Goal: Task Accomplishment & Management: Manage account settings

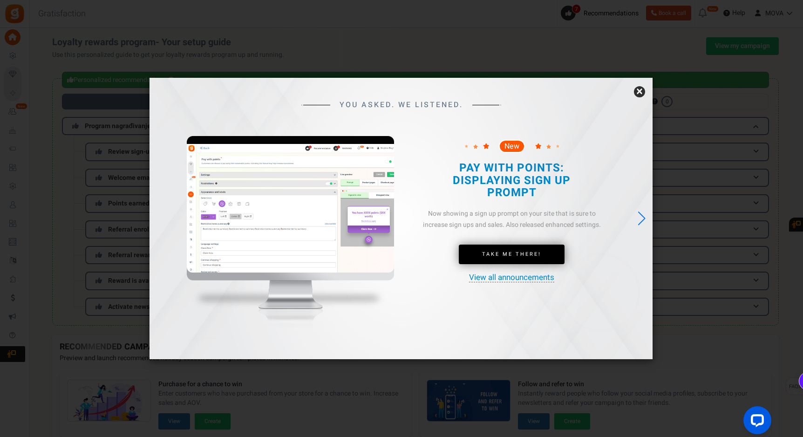
click at [641, 91] on link "×" at bounding box center [639, 91] width 11 height 11
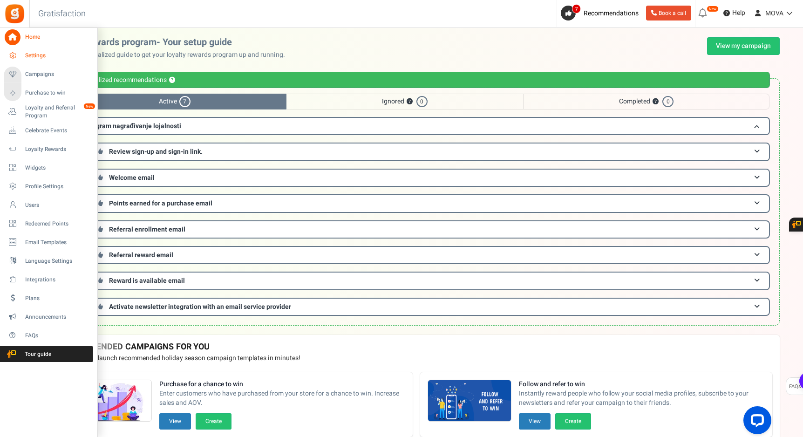
click at [40, 55] on span "Settings" at bounding box center [57, 56] width 65 height 8
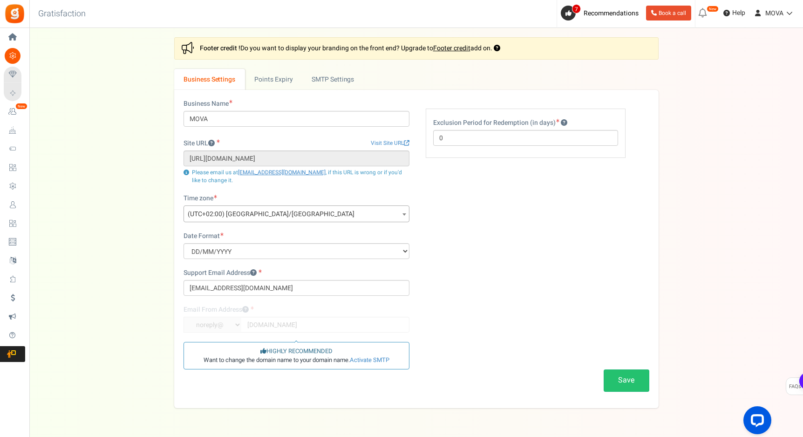
click at [274, 90] on div "Business Name MOVA Site URL Visit Site URL [URL][DOMAIN_NAME] Update site URL P…" at bounding box center [416, 249] width 484 height 318
click at [274, 86] on link "Points Expiry" at bounding box center [273, 79] width 57 height 21
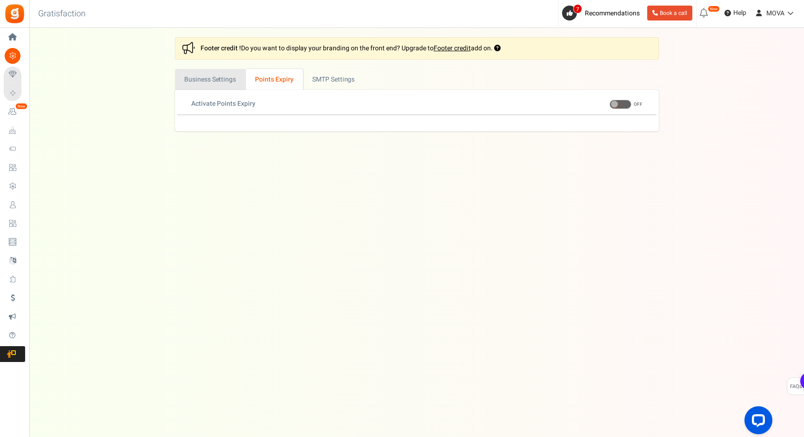
click at [223, 81] on link "Business Settings" at bounding box center [210, 79] width 71 height 21
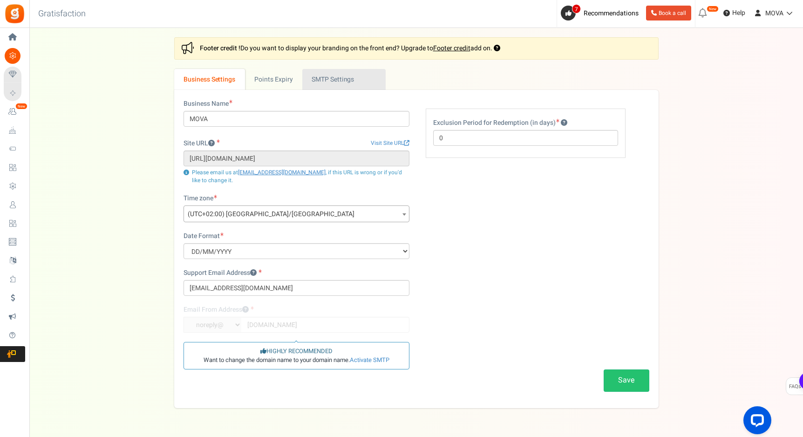
click at [338, 83] on link "Active SMTP Settings" at bounding box center [343, 79] width 83 height 21
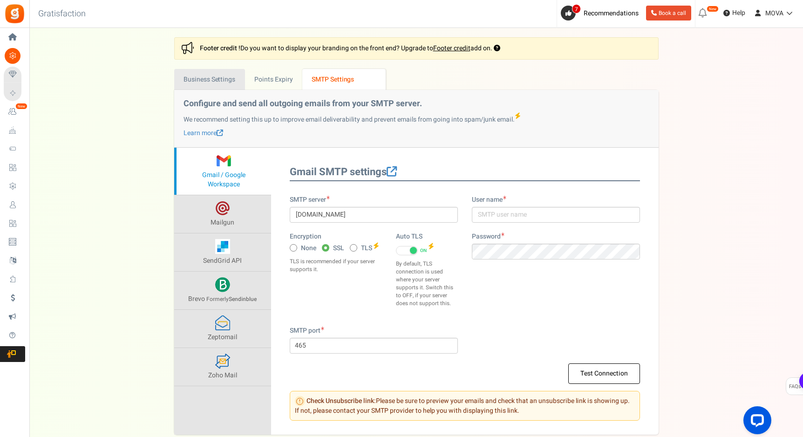
click at [225, 77] on link "Business Settings" at bounding box center [209, 79] width 71 height 21
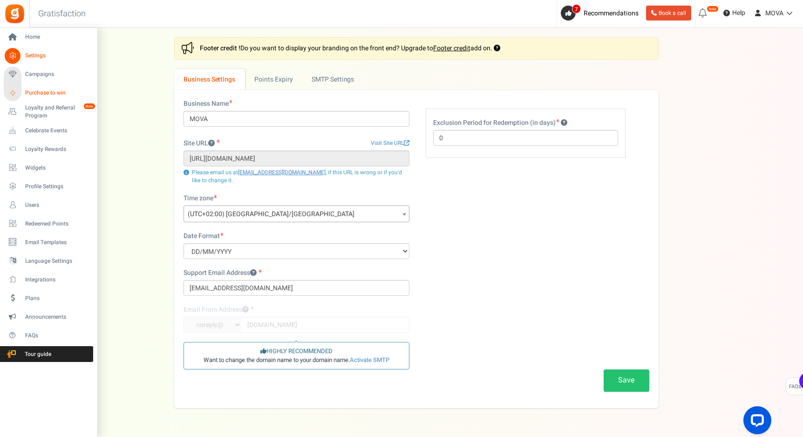
click at [29, 92] on span "Purchase to win" at bounding box center [57, 93] width 65 height 8
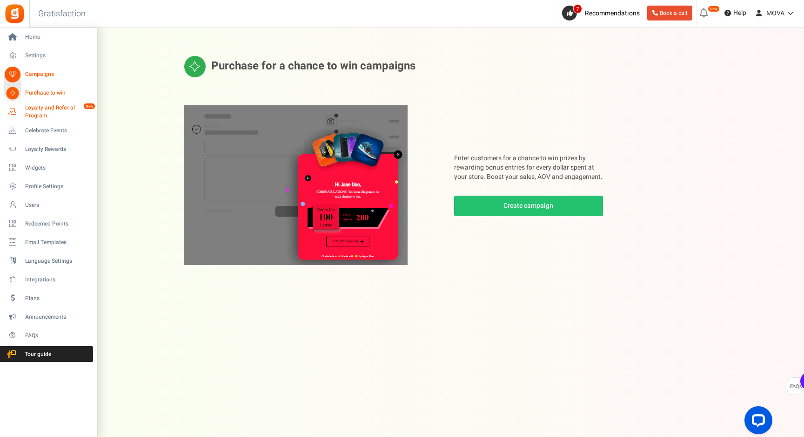
click at [40, 115] on span "Loyalty and Referral Program" at bounding box center [59, 112] width 68 height 16
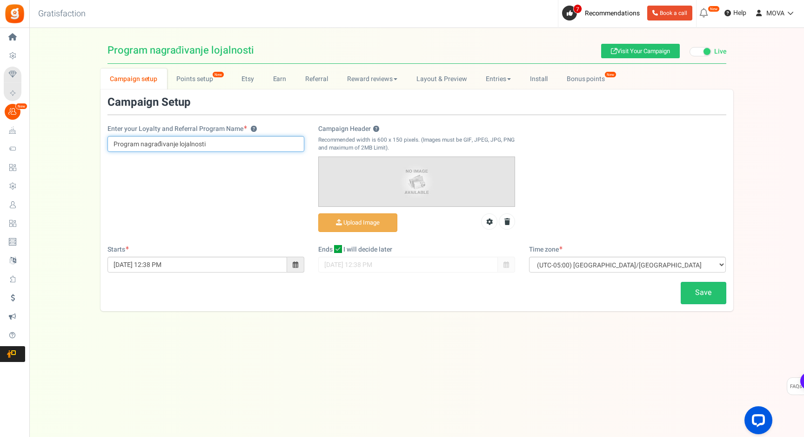
click at [215, 146] on input "Program nagrađivanje lojalnosti" at bounding box center [206, 144] width 197 height 16
click at [180, 145] on input "Program nagrađivanje lojalnosti" at bounding box center [206, 144] width 197 height 16
click at [176, 143] on input "Program nagrađivanje lojalnosti" at bounding box center [206, 144] width 197 height 16
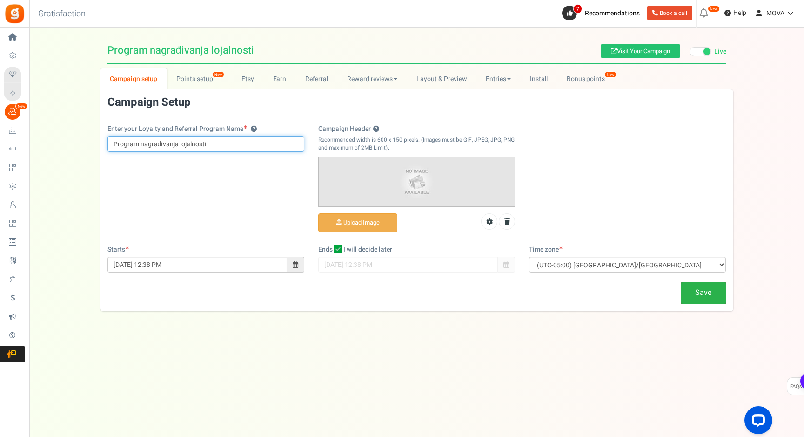
type input "Program nagrađivanja lojalnosti"
click at [702, 285] on link "Save" at bounding box center [704, 293] width 46 height 22
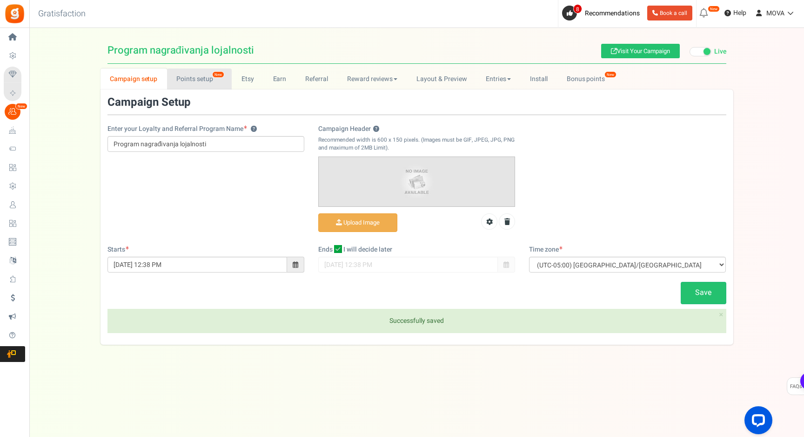
click at [195, 82] on link "Points setup New" at bounding box center [199, 78] width 65 height 21
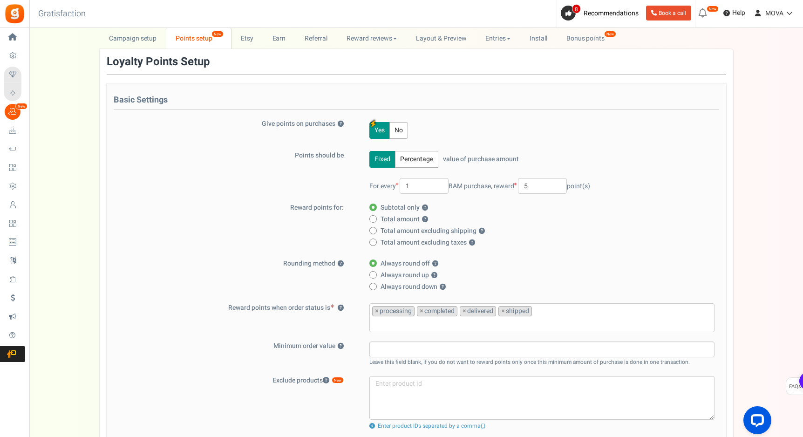
scroll to position [43, 0]
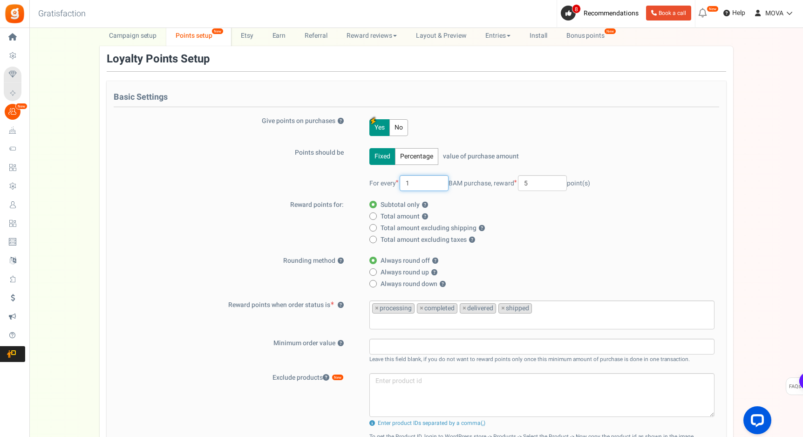
click at [424, 184] on input "1" at bounding box center [423, 183] width 49 height 16
click at [430, 183] on input "1" at bounding box center [423, 183] width 49 height 16
drag, startPoint x: 540, startPoint y: 184, endPoint x: 502, endPoint y: 184, distance: 38.6
click at [502, 184] on span "reward 5 point(s)" at bounding box center [541, 183] width 96 height 10
click at [547, 180] on input "5" at bounding box center [542, 183] width 49 height 16
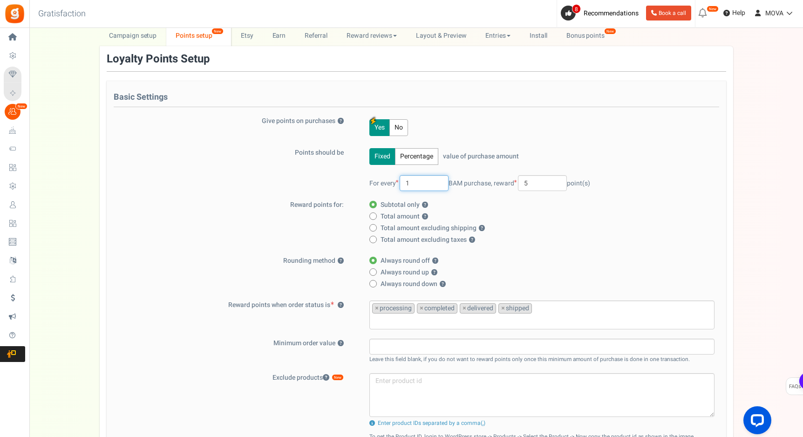
drag, startPoint x: 421, startPoint y: 183, endPoint x: 393, endPoint y: 183, distance: 27.5
click at [393, 183] on span "For every 1 BAM purchase," at bounding box center [430, 183] width 123 height 10
click at [278, 187] on div "Points should be Fixed Percentage value of purchase amount 100 % of purchase am…" at bounding box center [416, 174] width 605 height 52
click at [535, 187] on input "5" at bounding box center [542, 183] width 49 height 16
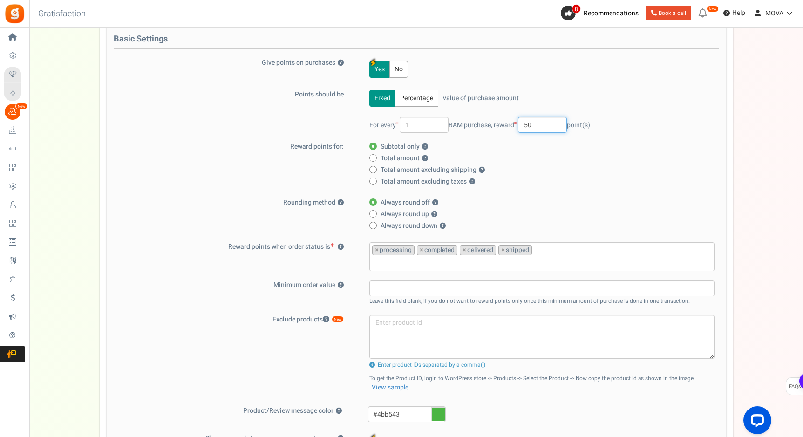
scroll to position [106, 0]
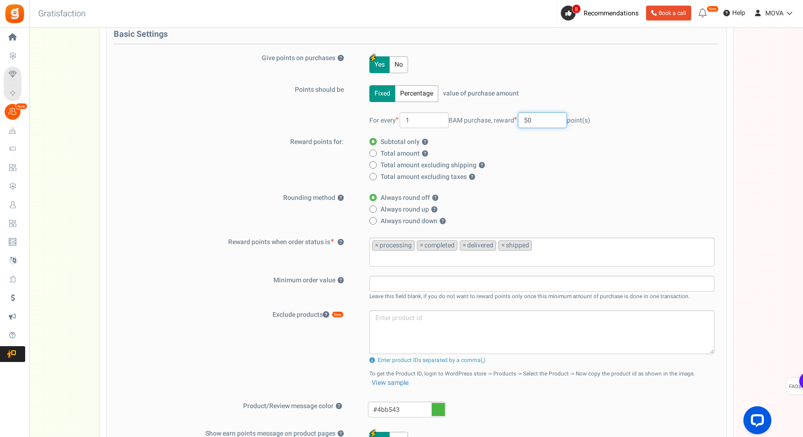
type input "50"
click at [375, 165] on span at bounding box center [372, 164] width 7 height 7
click at [375, 165] on input "Total amount excluding shipping ?" at bounding box center [372, 165] width 6 height 6
radio input "true"
radio input "false"
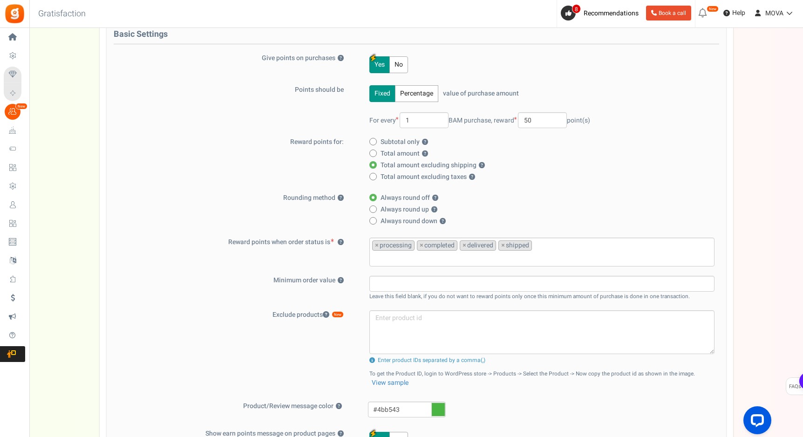
click at [330, 179] on div "Reward points for: Subtotal only ? Total amount ? Total amount excluding shippi…" at bounding box center [416, 160] width 605 height 47
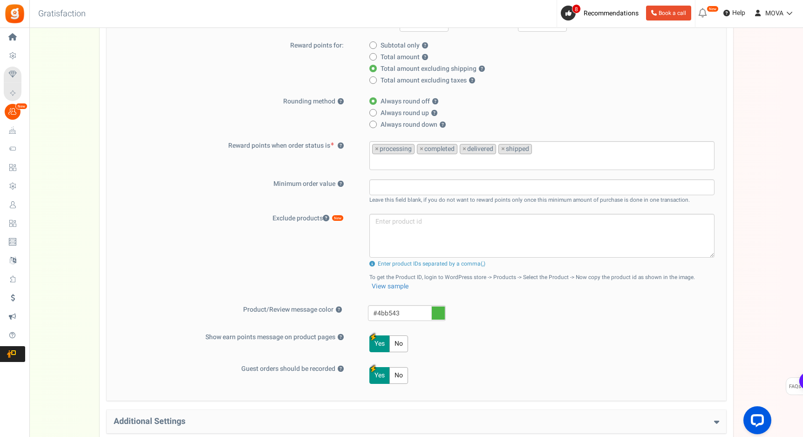
scroll to position [326, 0]
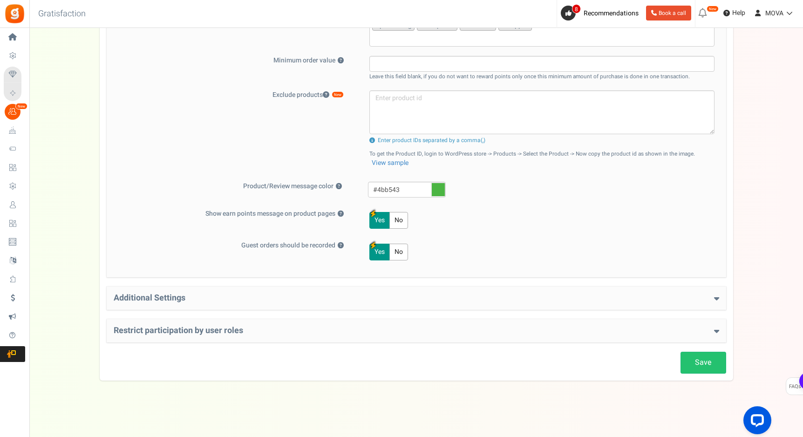
click at [236, 288] on div "Additional Settings Welcome Bonus ? Yes No Enter Welcome Points 100 Welcome Not…" at bounding box center [416, 297] width 619 height 23
click at [237, 296] on h4 "Additional Settings" at bounding box center [416, 297] width 605 height 9
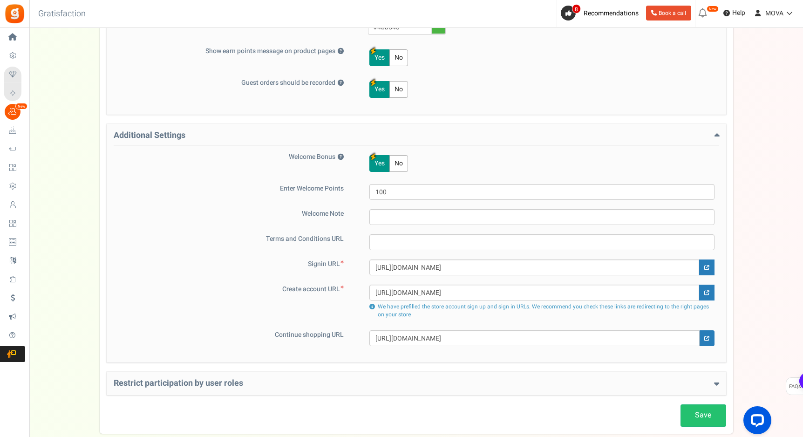
scroll to position [493, 0]
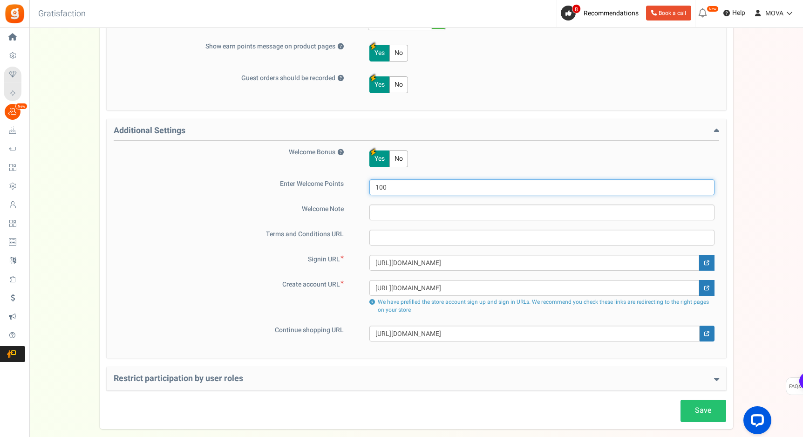
click at [393, 192] on input "100" at bounding box center [541, 187] width 345 height 16
click at [398, 182] on input "100" at bounding box center [541, 187] width 345 height 16
click at [402, 186] on input "100" at bounding box center [541, 187] width 345 height 16
drag, startPoint x: 395, startPoint y: 184, endPoint x: 338, endPoint y: 184, distance: 57.7
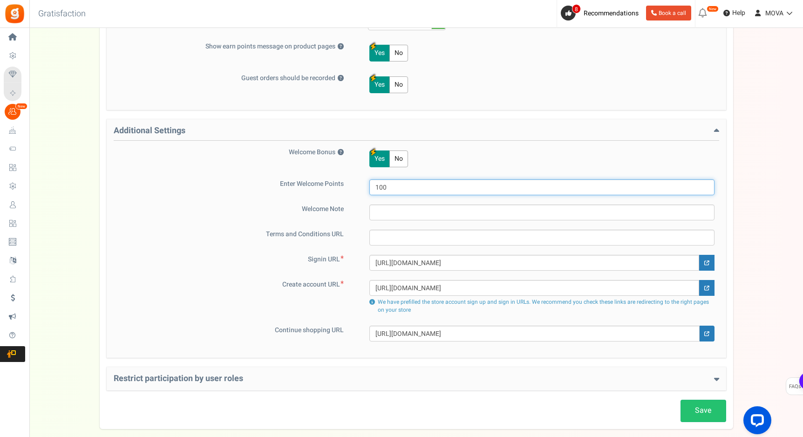
click at [338, 184] on div "Enter Welcome Points 100" at bounding box center [416, 187] width 605 height 16
click at [397, 181] on input "100" at bounding box center [541, 187] width 345 height 16
click at [397, 184] on input "100" at bounding box center [541, 187] width 345 height 16
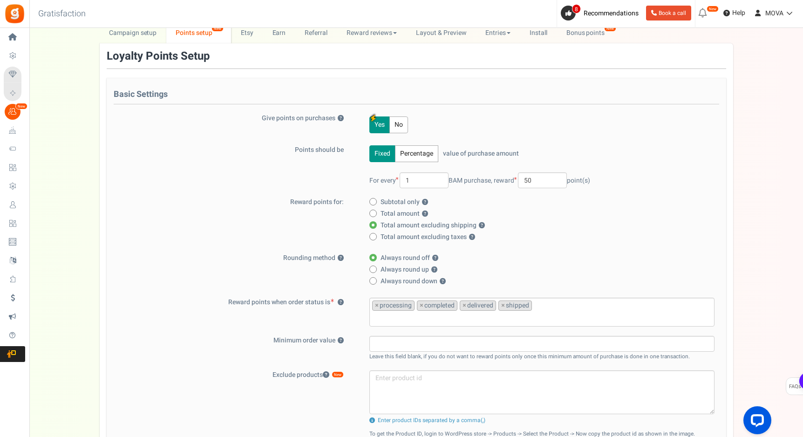
scroll to position [42, 0]
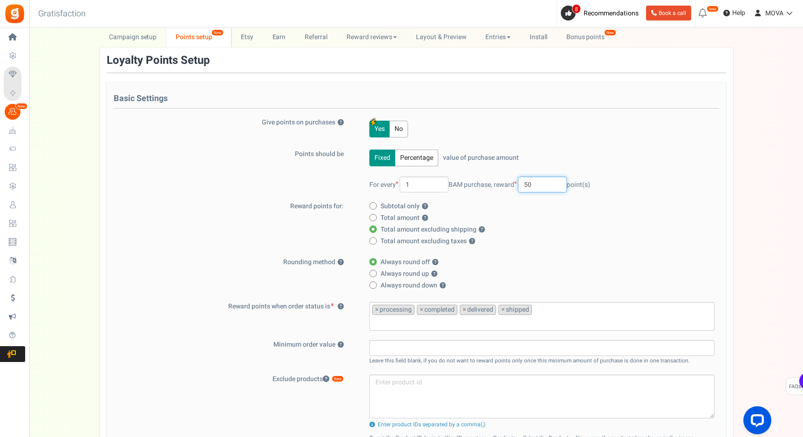
drag, startPoint x: 555, startPoint y: 184, endPoint x: 530, endPoint y: 184, distance: 25.1
click at [530, 184] on input "50" at bounding box center [542, 184] width 49 height 16
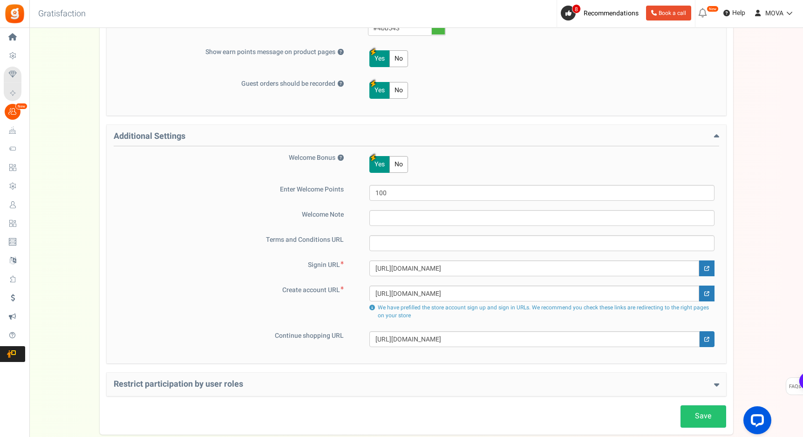
scroll to position [482, 0]
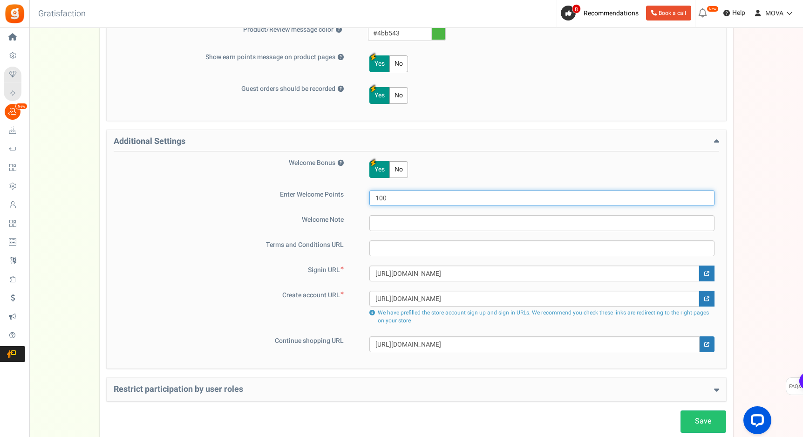
click at [409, 199] on input "100" at bounding box center [541, 198] width 345 height 16
type input "250"
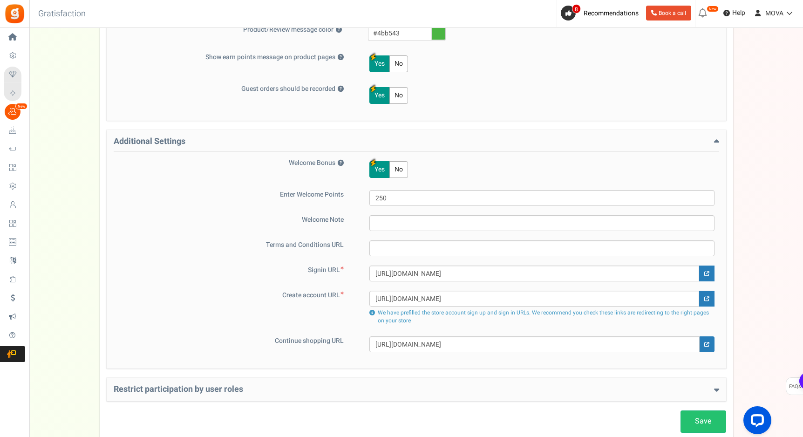
click at [317, 257] on div "Welcome Bonus ? Yes No Enter Welcome Points 250 Welcome Note Terms and Conditio…" at bounding box center [416, 255] width 605 height 194
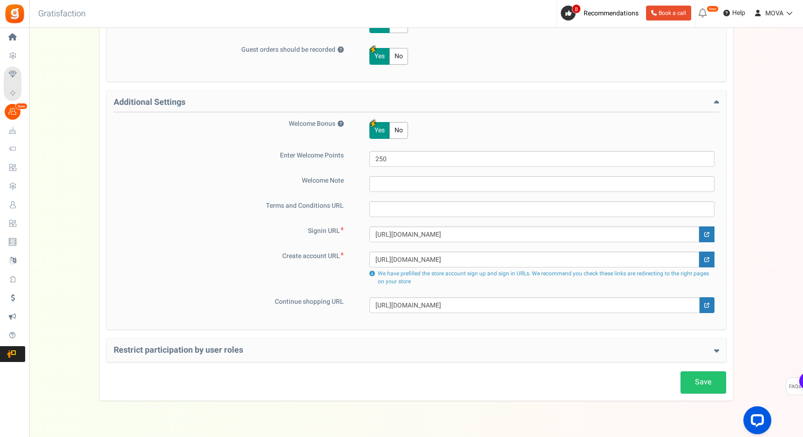
scroll to position [541, 0]
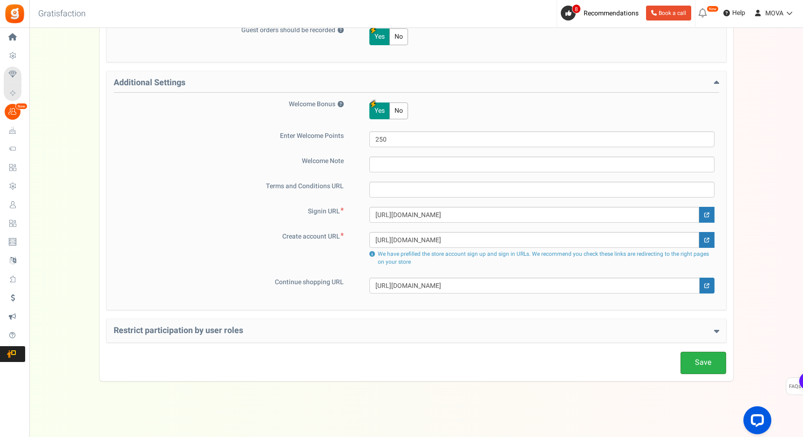
click at [705, 365] on link "Save" at bounding box center [703, 362] width 46 height 22
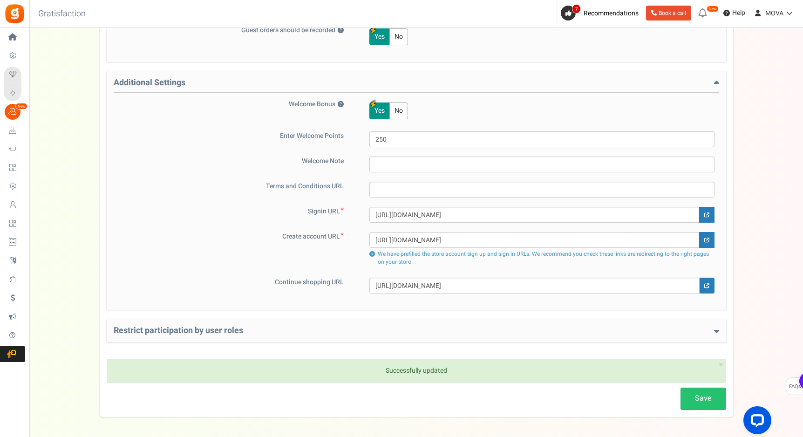
click at [245, 332] on h4 "Restrict participation by user roles" at bounding box center [416, 330] width 605 height 9
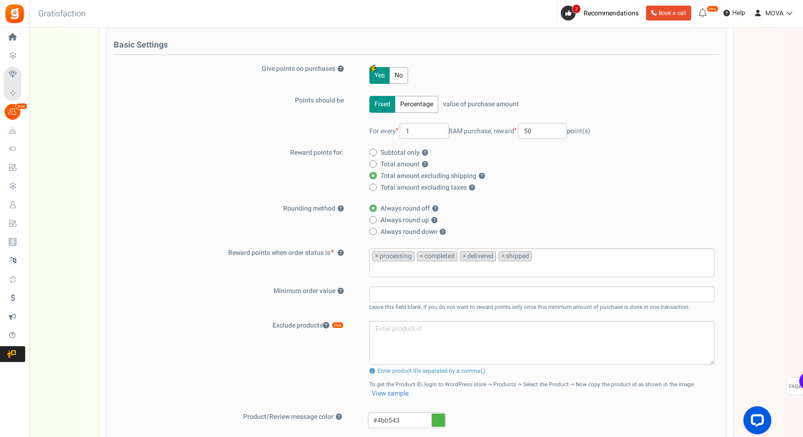
scroll to position [0, 0]
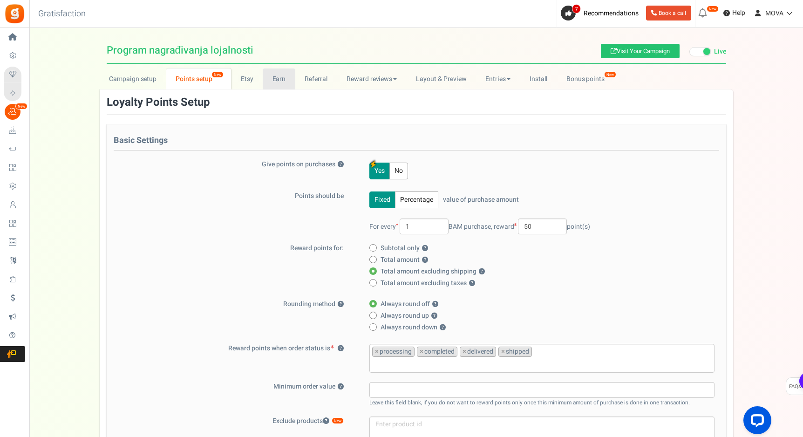
click at [275, 77] on link "Earn" at bounding box center [279, 78] width 33 height 21
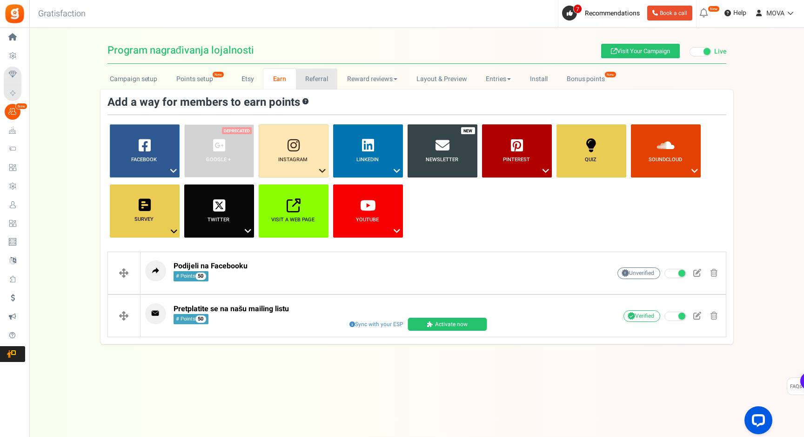
click at [308, 84] on link "Referral" at bounding box center [317, 78] width 42 height 21
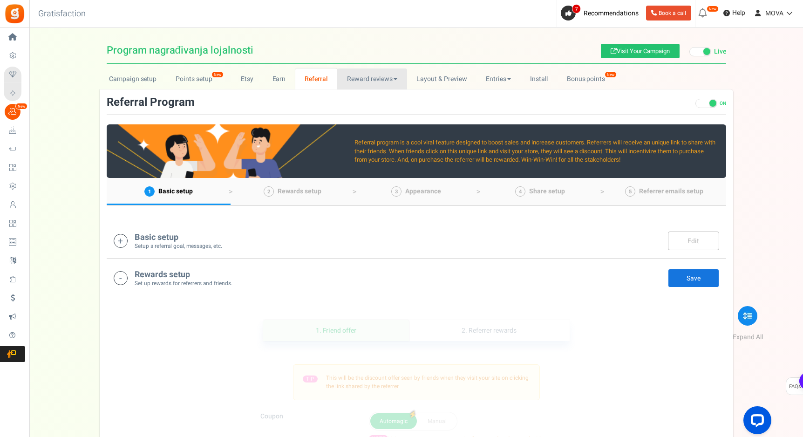
click at [378, 82] on link "Reward reviews" at bounding box center [371, 78] width 69 height 21
click at [387, 95] on link "WOO" at bounding box center [374, 100] width 74 height 14
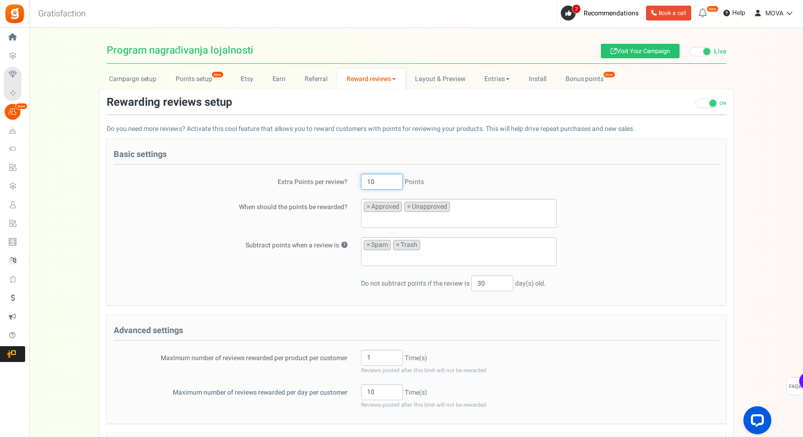
click at [378, 185] on input "10" at bounding box center [382, 182] width 42 height 16
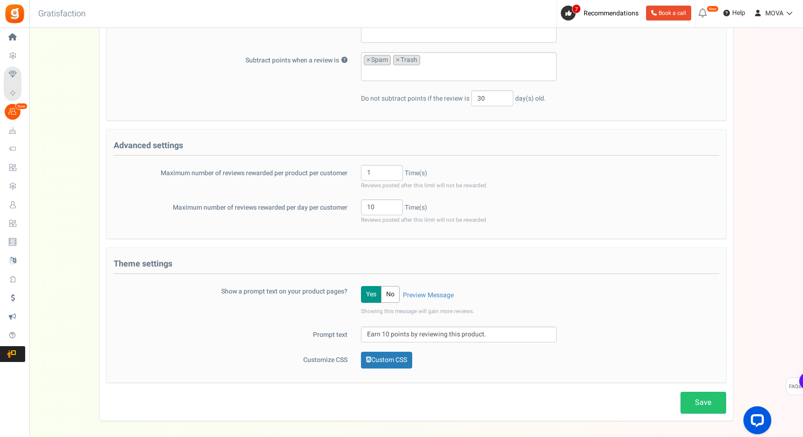
scroll to position [196, 0]
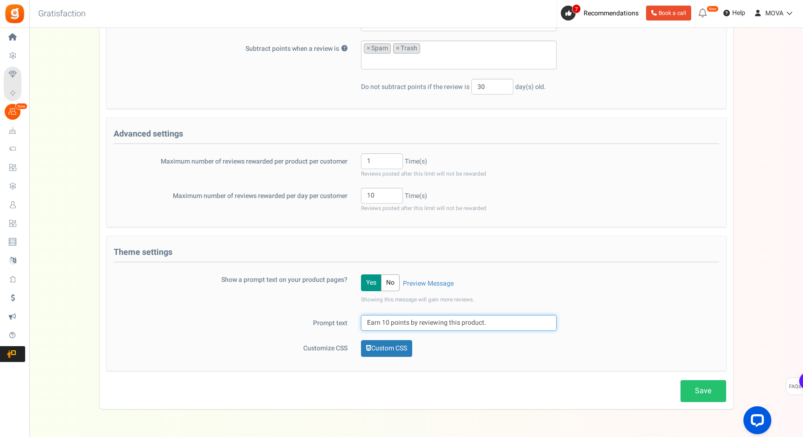
click at [392, 324] on input "Earn 10 points by reviewing this product." at bounding box center [459, 323] width 196 height 16
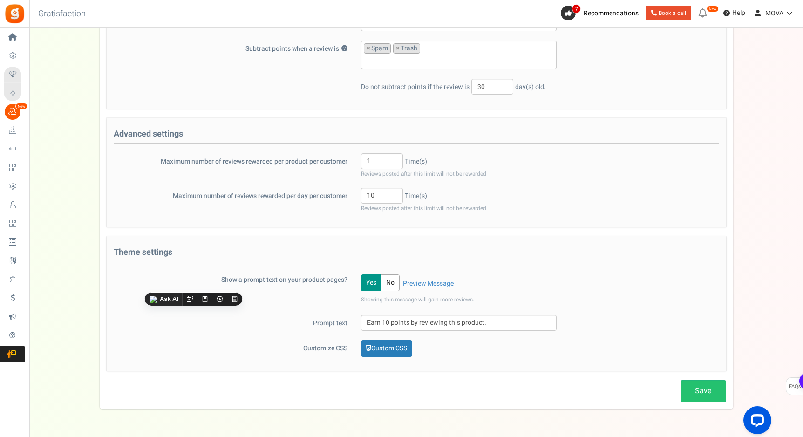
click at [398, 284] on button "No" at bounding box center [390, 282] width 19 height 17
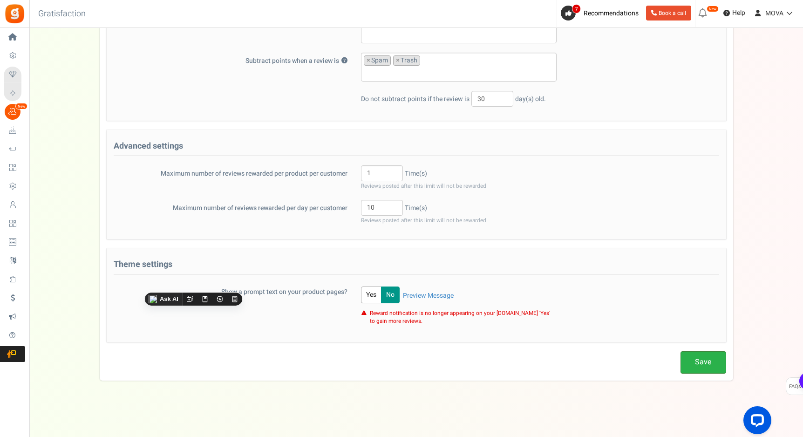
click at [689, 358] on link "Save" at bounding box center [703, 362] width 46 height 22
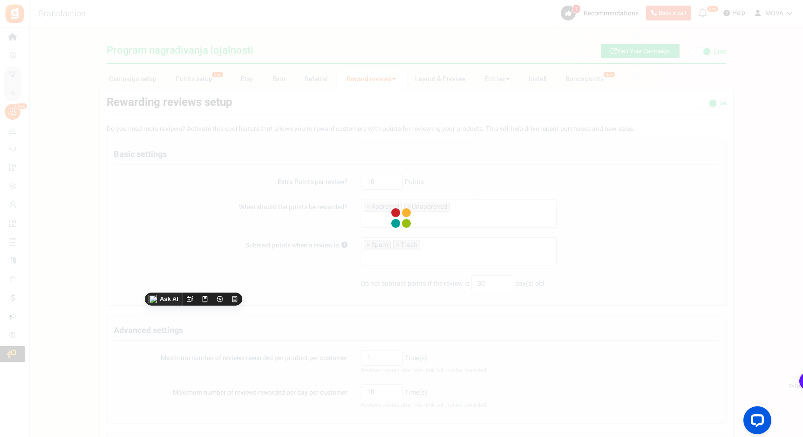
scroll to position [0, 0]
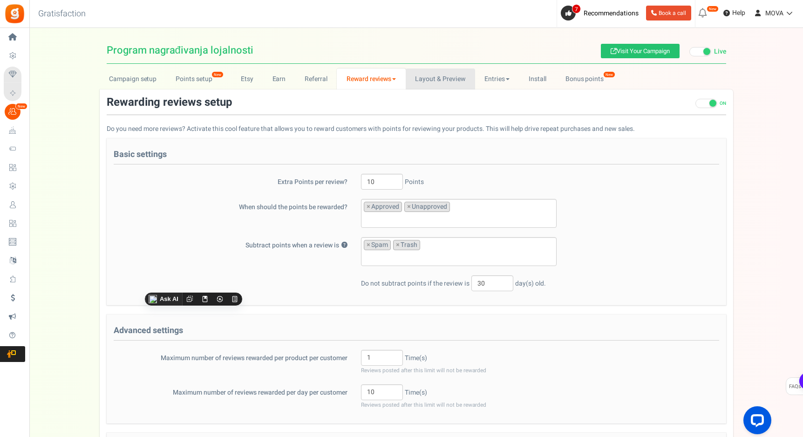
click at [436, 85] on link "Layout & Preview" at bounding box center [439, 78] width 69 height 21
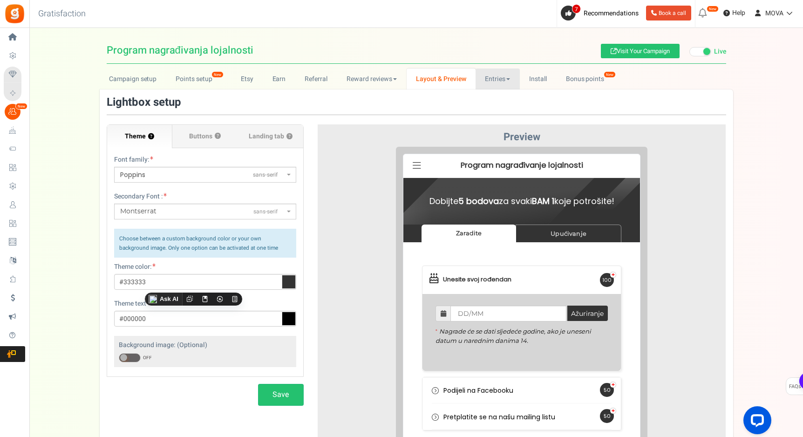
click at [498, 84] on link "Entries" at bounding box center [497, 78] width 44 height 21
click at [530, 82] on link "Install" at bounding box center [538, 78] width 37 height 21
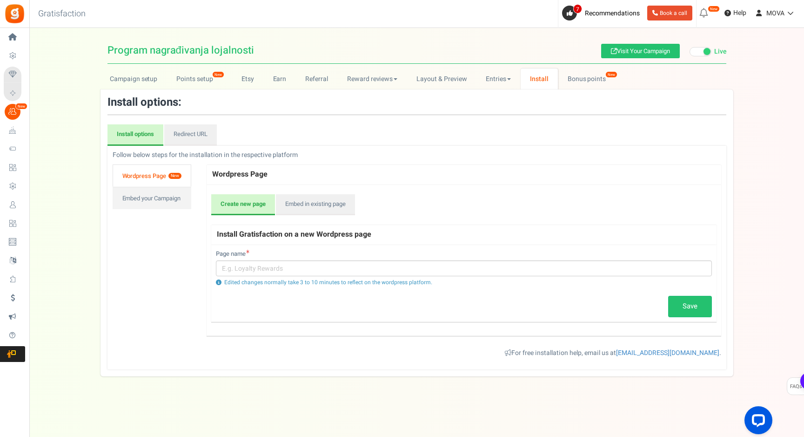
click at [571, 89] on div "Install options: Install options Redirect URL Follow below steps for the instal…" at bounding box center [417, 232] width 633 height 287
click at [574, 84] on link "Bonus points New" at bounding box center [591, 78] width 67 height 21
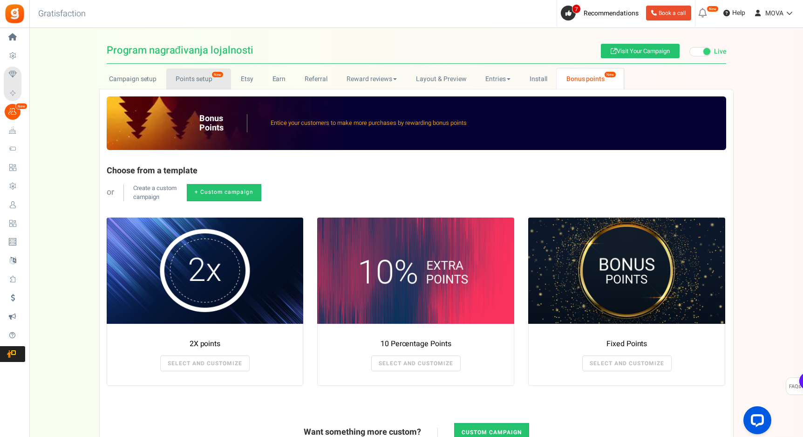
click at [197, 83] on link "Points setup New" at bounding box center [198, 78] width 65 height 21
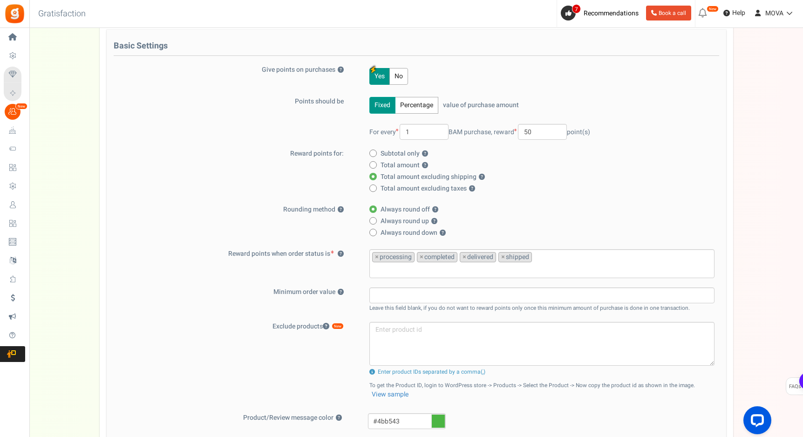
scroll to position [106, 0]
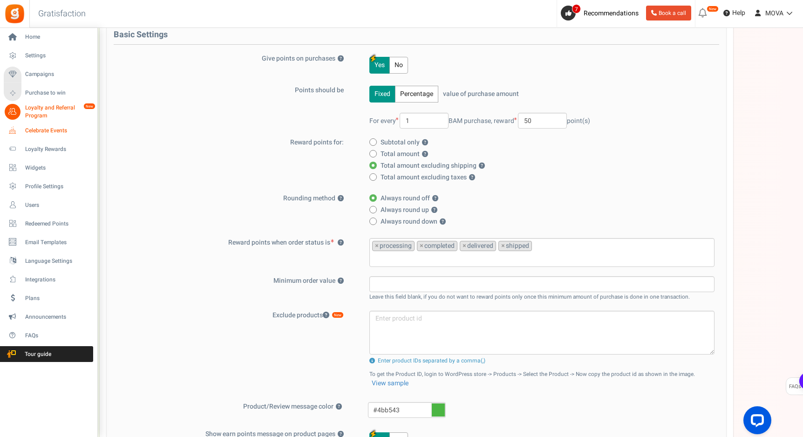
click at [48, 130] on span "Celebrate Events" at bounding box center [57, 131] width 65 height 8
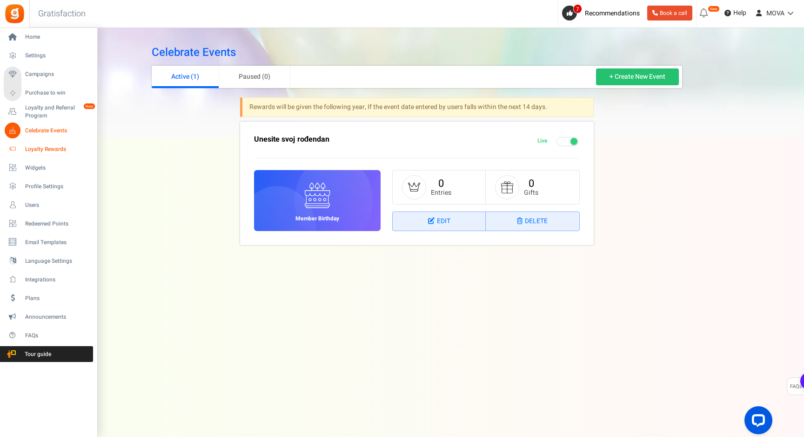
click at [27, 151] on span "Loyalty Rewards" at bounding box center [57, 149] width 65 height 8
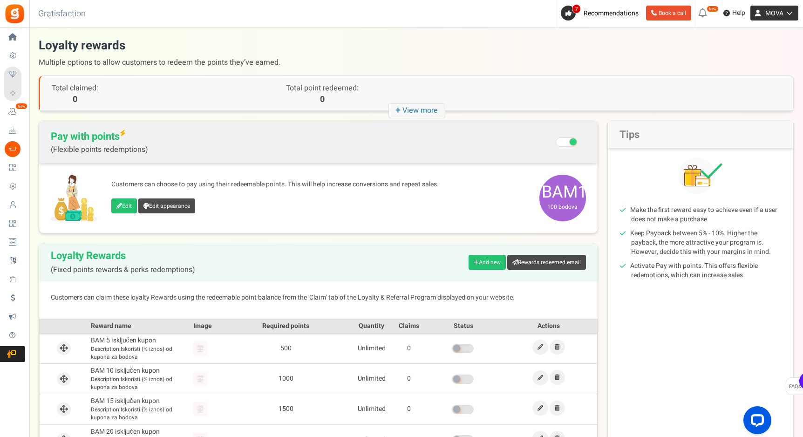
click at [780, 10] on span "MOVA" at bounding box center [774, 13] width 18 height 10
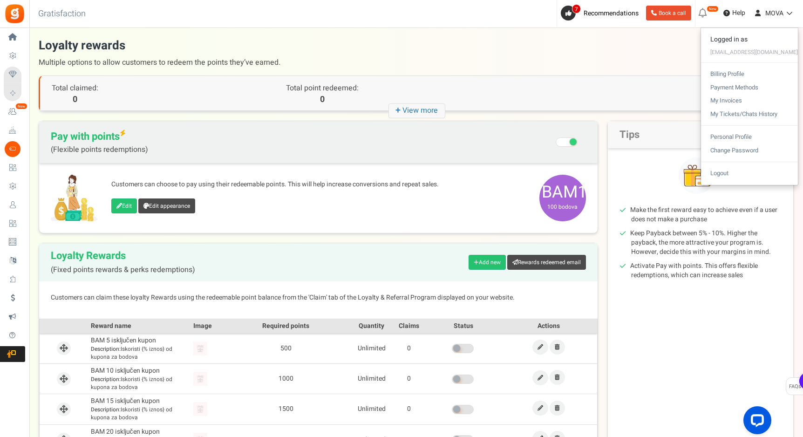
click at [426, 184] on p "Customers can choose to pay using their redeemable points. This will help incre…" at bounding box center [320, 184] width 419 height 9
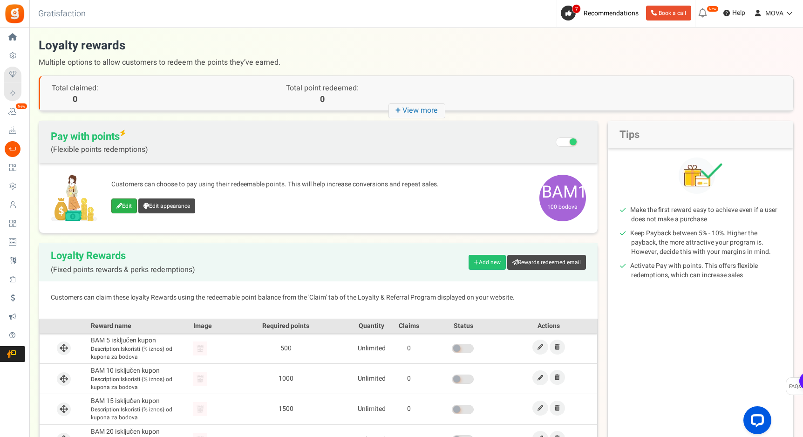
click at [128, 207] on link "Edit" at bounding box center [124, 205] width 26 height 15
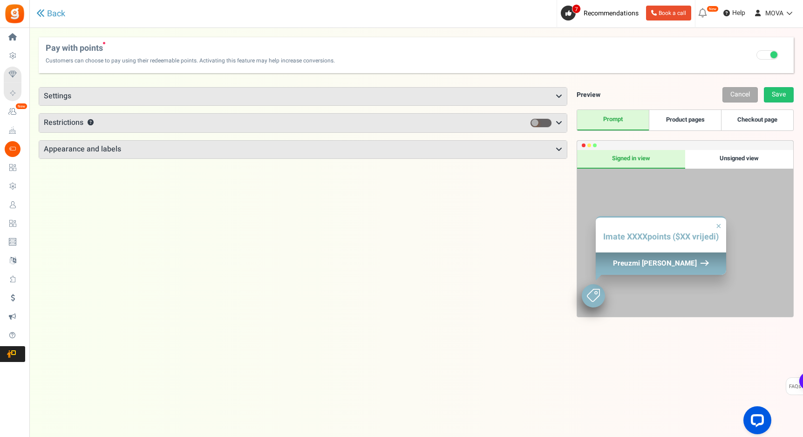
click at [238, 88] on h3 "Settings" at bounding box center [302, 97] width 527 height 18
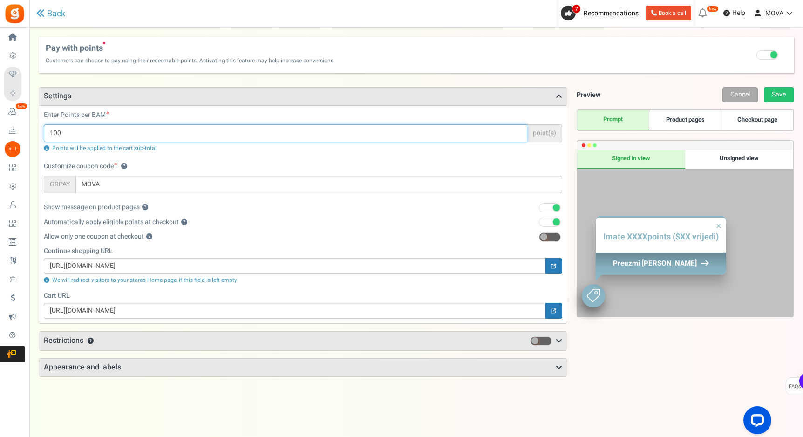
click at [131, 125] on input "100" at bounding box center [285, 133] width 483 height 18
type input "50"
click at [374, 159] on div "Enter Points per BAM 50 point(s) Points will be applied to the cart sub-total" at bounding box center [303, 135] width 532 height 51
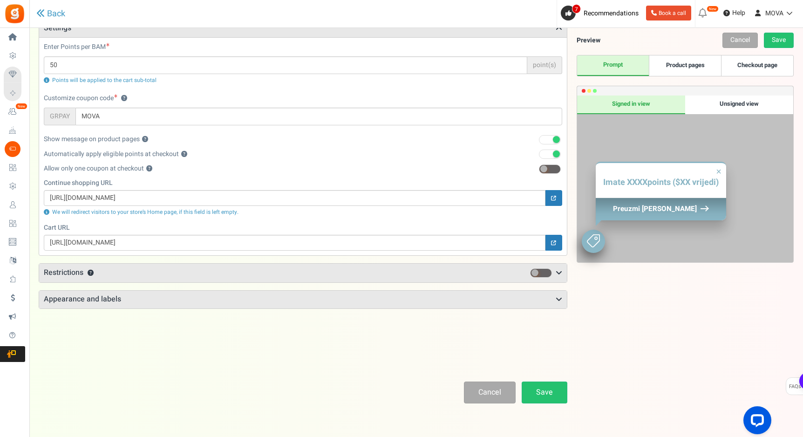
scroll to position [70, 0]
click at [189, 270] on h3 "Restrictions ?" at bounding box center [302, 271] width 527 height 19
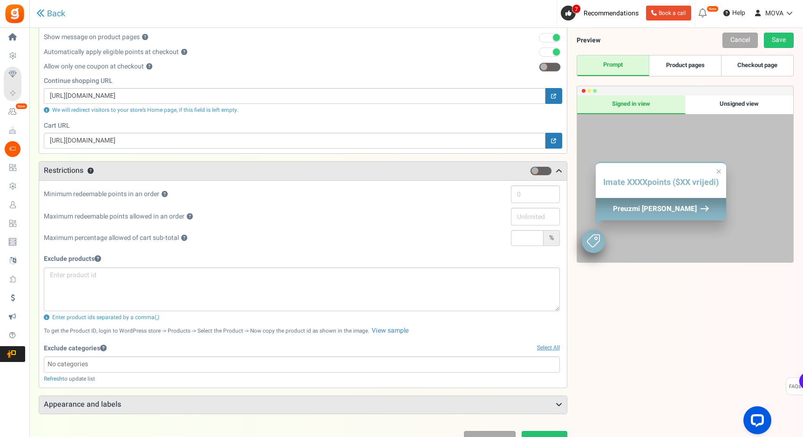
scroll to position [241, 0]
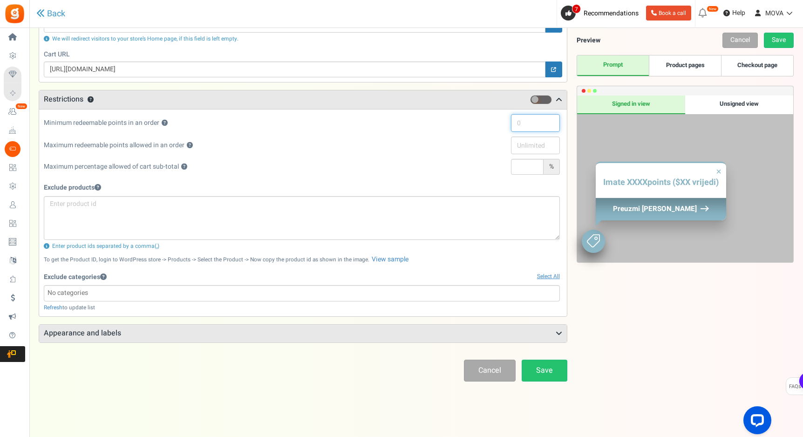
click at [524, 131] on input "text" at bounding box center [535, 123] width 49 height 18
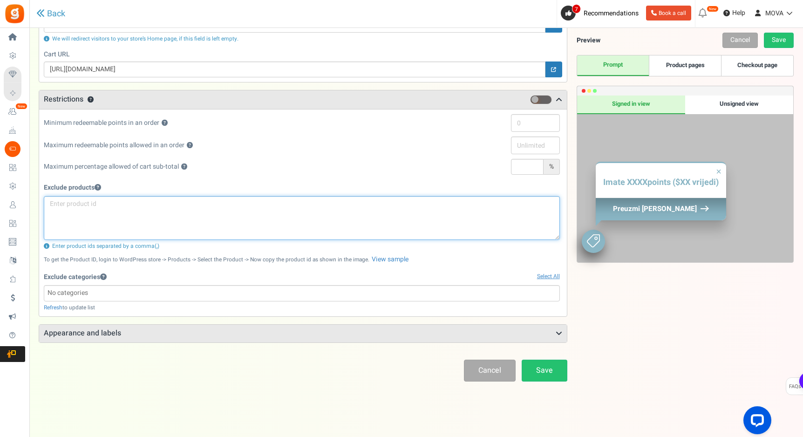
click at [147, 212] on textarea at bounding box center [302, 218] width 516 height 44
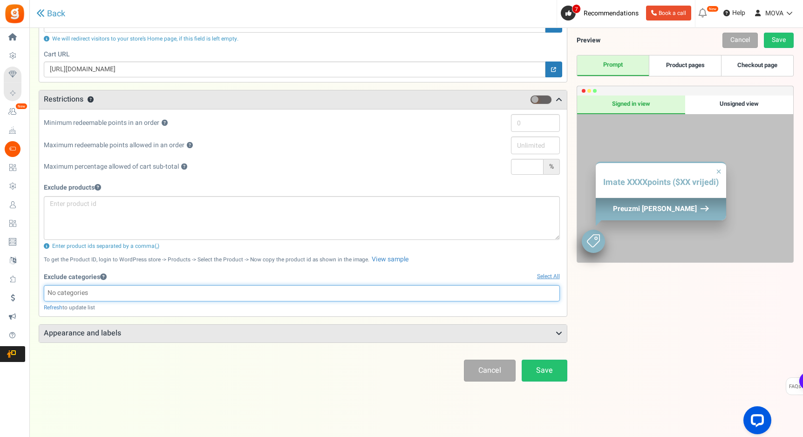
click at [130, 294] on input "search" at bounding box center [302, 293] width 510 height 10
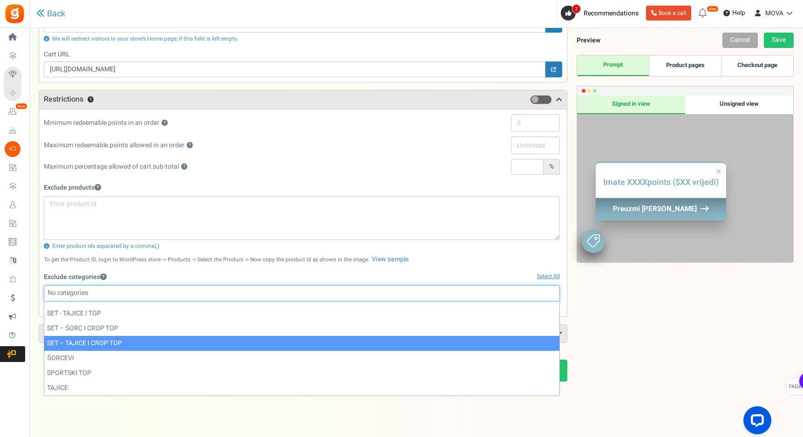
scroll to position [0, 0]
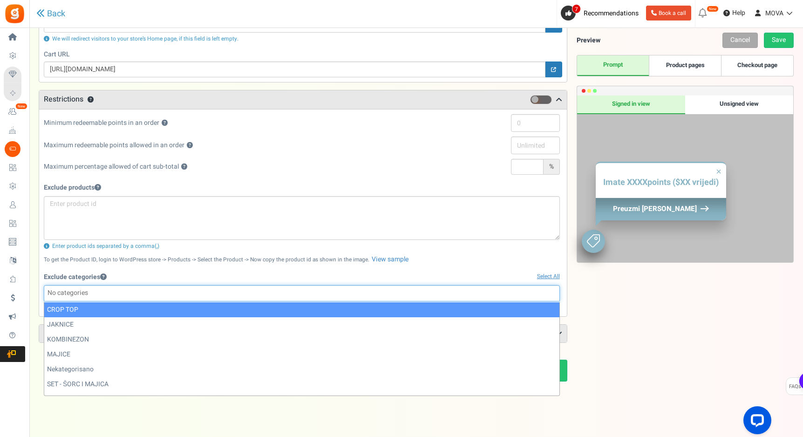
click at [148, 291] on input "search" at bounding box center [302, 293] width 510 height 10
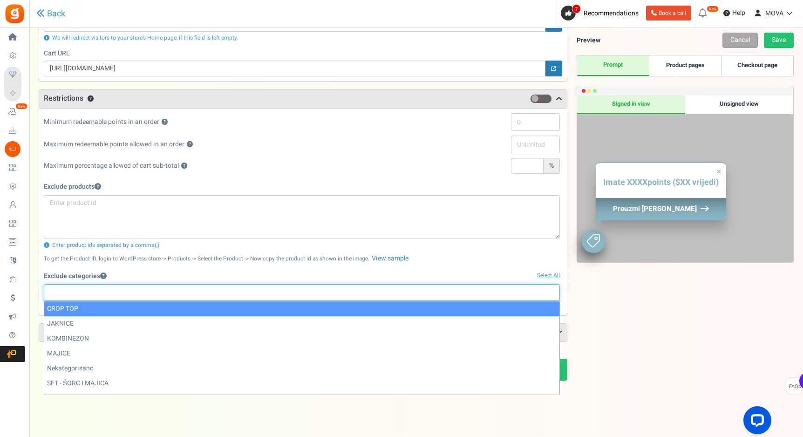
scroll to position [242, 0]
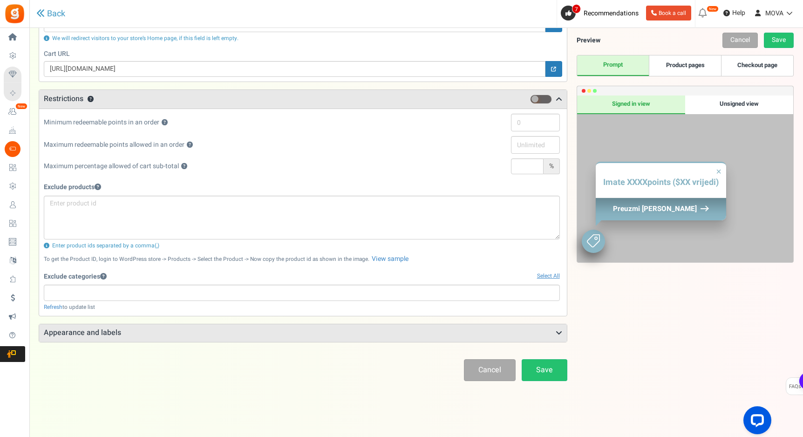
click at [220, 256] on small "To get the Product ID, login to WordPress store -> Products -> Select the Produ…" at bounding box center [206, 259] width 325 height 8
click at [142, 343] on div "Points mode Recommended Selecting this may reduce participation Allow customers…" at bounding box center [303, 97] width 528 height 504
click at [142, 336] on h3 "Appearance and labels" at bounding box center [302, 333] width 527 height 18
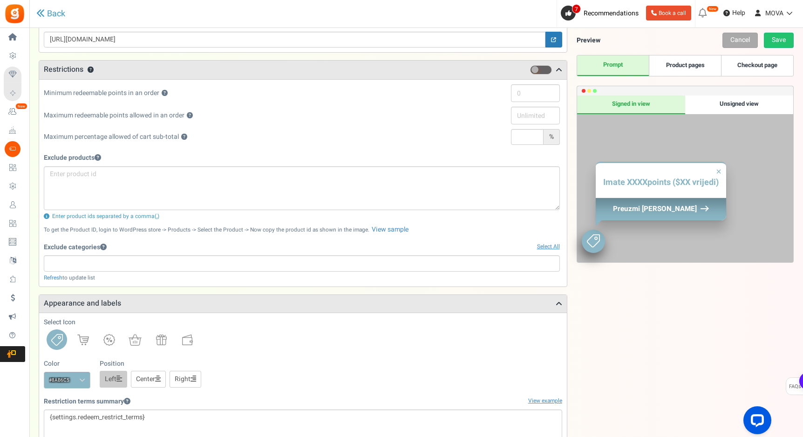
click at [154, 311] on h3 "Appearance and labels" at bounding box center [302, 304] width 527 height 18
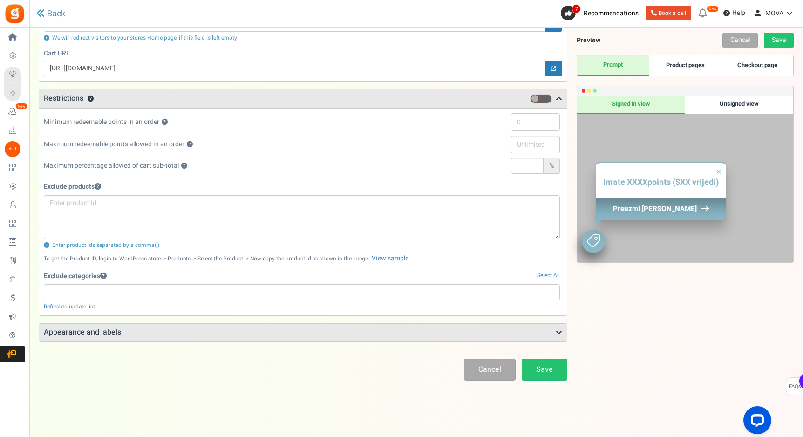
scroll to position [243, 0]
click at [143, 281] on div "Exclude categories Select All" at bounding box center [302, 276] width 516 height 16
click at [139, 292] on input "search" at bounding box center [302, 292] width 510 height 10
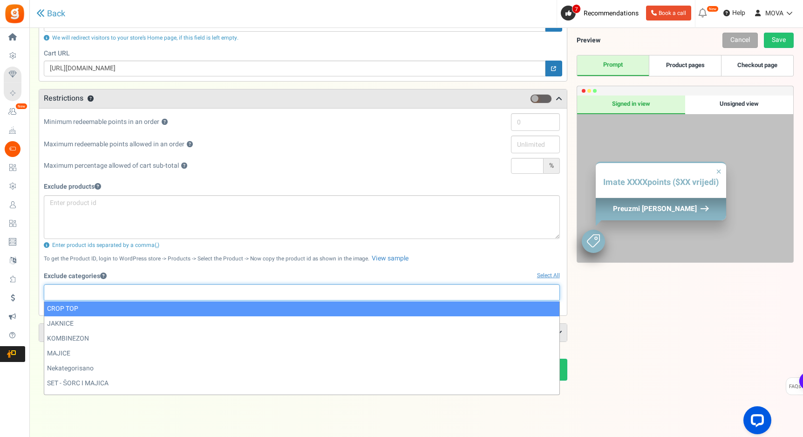
click at [106, 294] on input "search" at bounding box center [302, 292] width 510 height 10
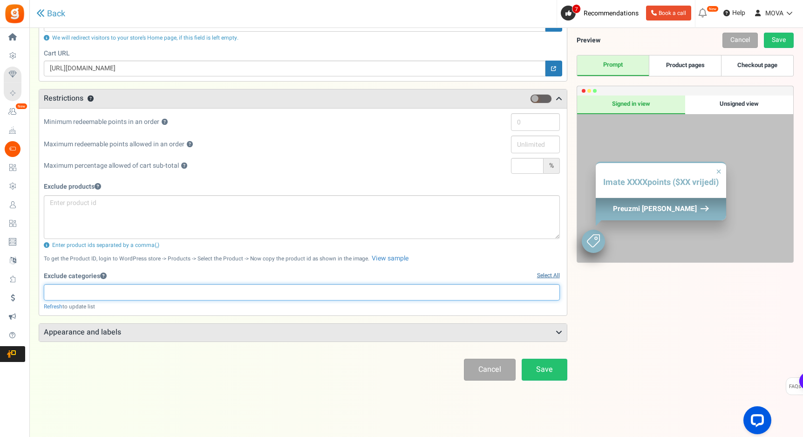
click at [540, 276] on link "Select All" at bounding box center [548, 275] width 23 height 8
select select "86"
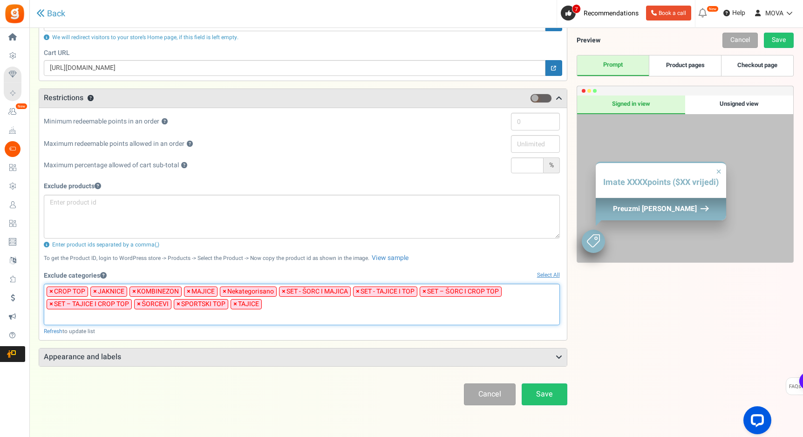
click at [234, 304] on span "×" at bounding box center [235, 303] width 4 height 9
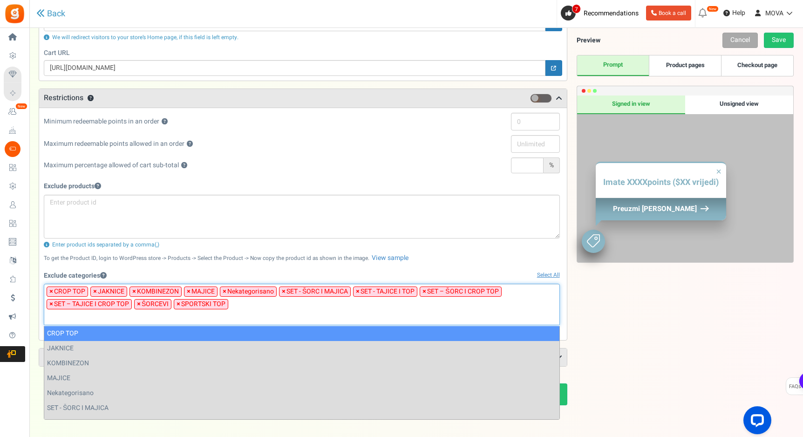
click at [223, 293] on span "×" at bounding box center [225, 291] width 4 height 9
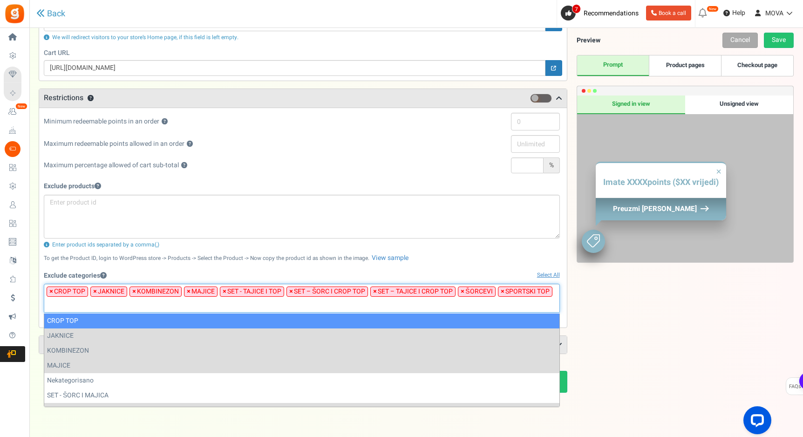
click at [223, 293] on span "×" at bounding box center [225, 291] width 4 height 9
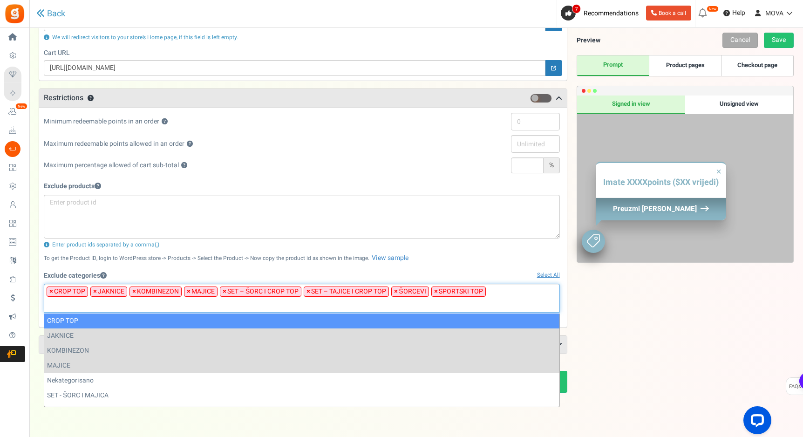
click at [223, 293] on span "×" at bounding box center [225, 291] width 4 height 9
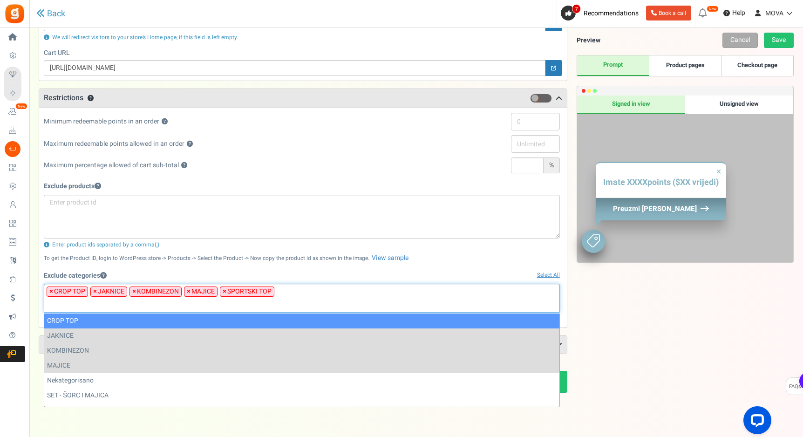
click at [223, 293] on span "×" at bounding box center [225, 291] width 4 height 9
click at [222, 293] on ul "× CROP TOP × JAKNICE × KOMBINEZON × MAJICE" at bounding box center [301, 296] width 515 height 25
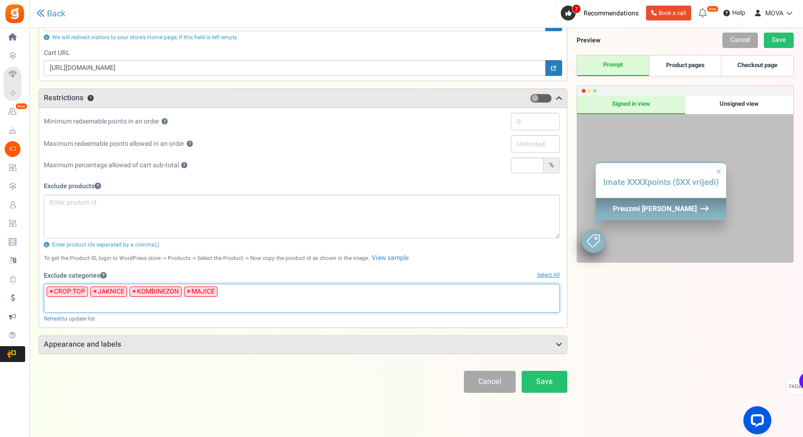
click at [187, 290] on span "×" at bounding box center [189, 291] width 4 height 9
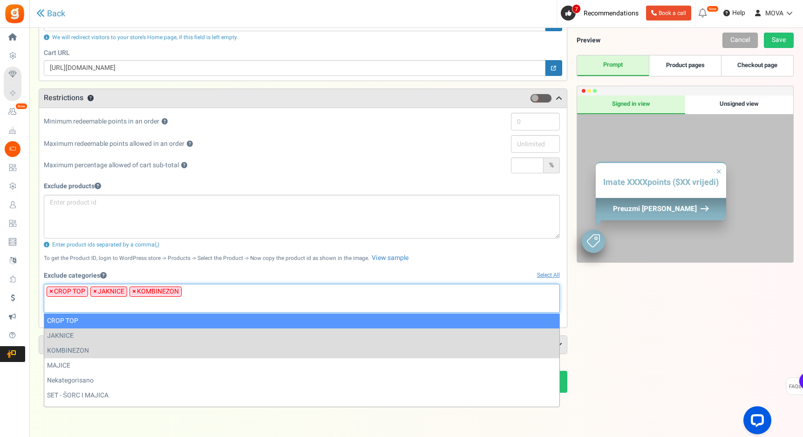
click at [134, 292] on span "×" at bounding box center [134, 291] width 4 height 9
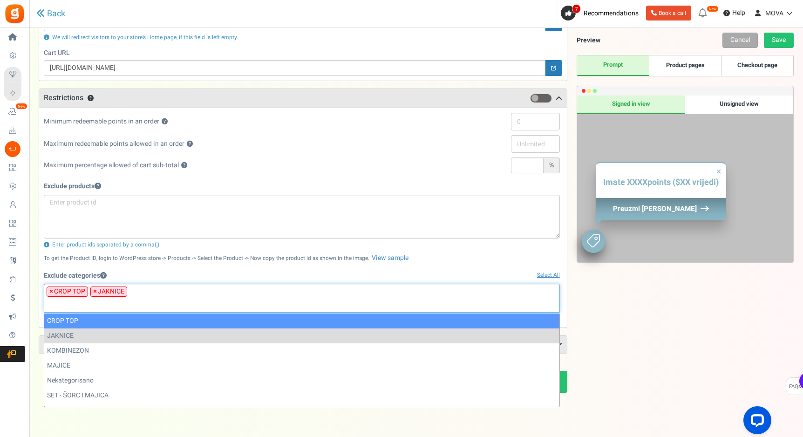
click at [95, 290] on span "×" at bounding box center [95, 291] width 4 height 9
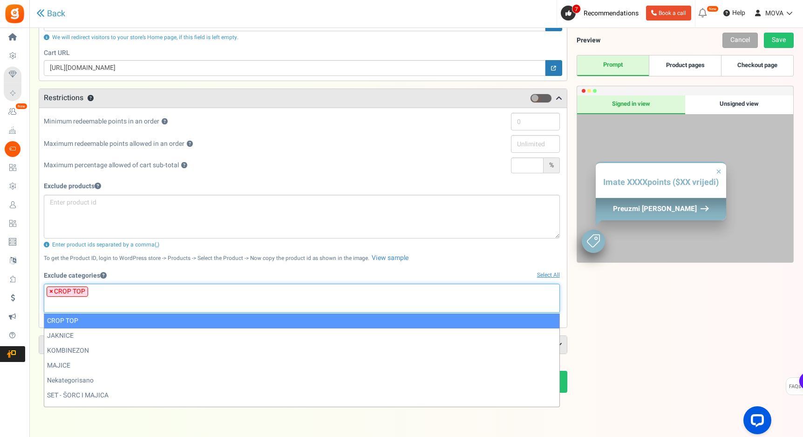
click at [54, 290] on li "× CROP TOP" at bounding box center [67, 291] width 41 height 10
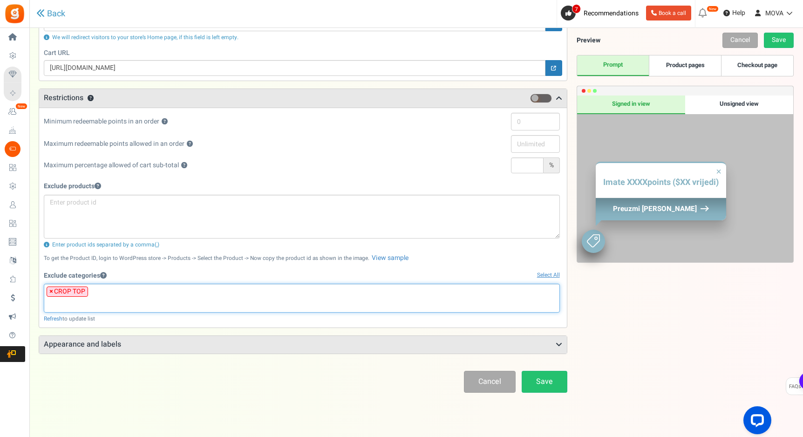
click at [49, 292] on span "×" at bounding box center [51, 291] width 4 height 9
select select
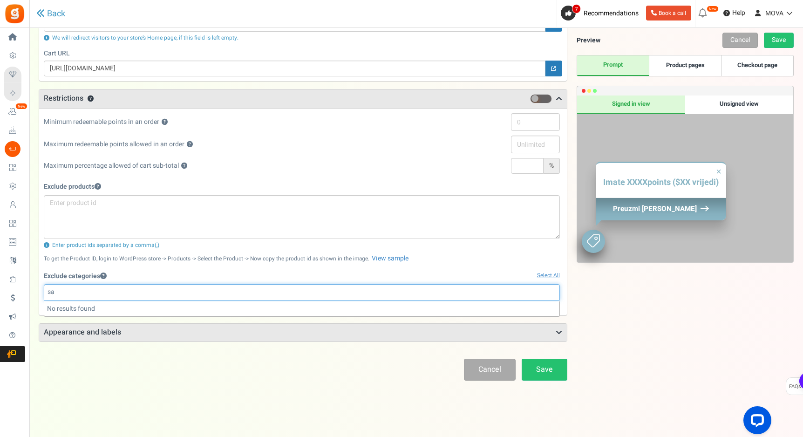
type input "s"
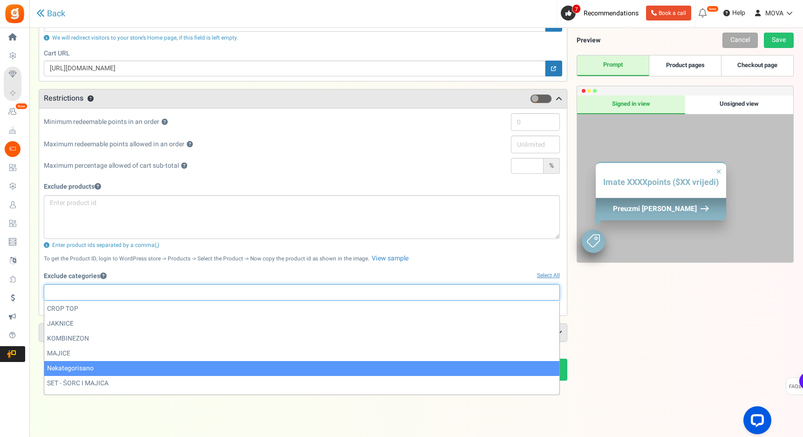
click at [400, 242] on div "Enter product ids separated by a comma(,)" at bounding box center [302, 245] width 516 height 8
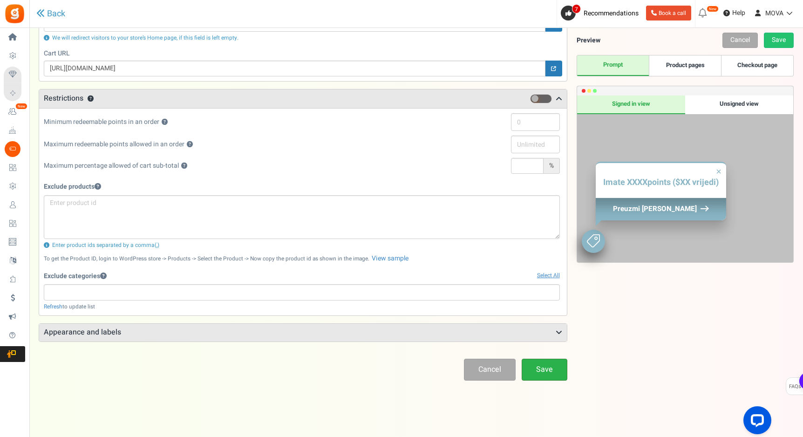
click at [562, 373] on link "Save" at bounding box center [544, 369] width 46 height 22
click at [138, 282] on div "Exclude categories Select All" at bounding box center [302, 276] width 516 height 16
click at [138, 295] on input "search" at bounding box center [302, 292] width 510 height 10
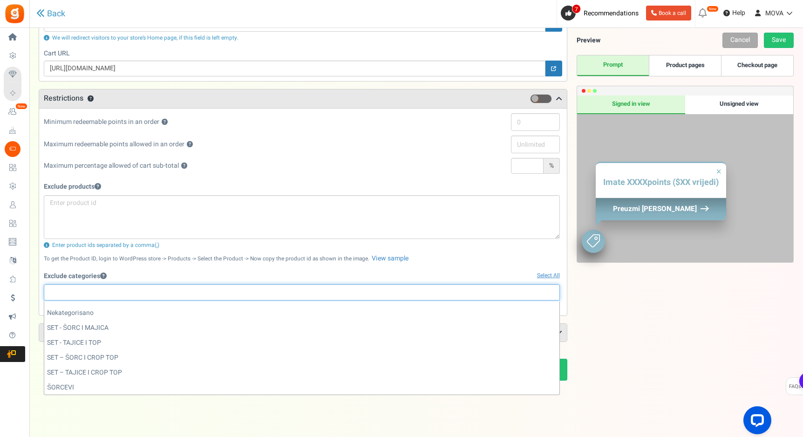
scroll to position [86, 0]
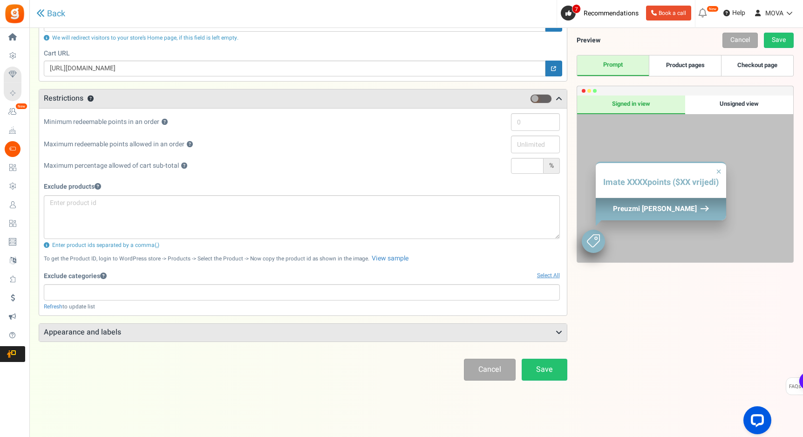
click at [162, 409] on div "View less View more × [NEW!] Include taxes and shipping when rewarding points f…" at bounding box center [401, 111] width 803 height 650
click at [546, 373] on link "Save" at bounding box center [544, 369] width 46 height 22
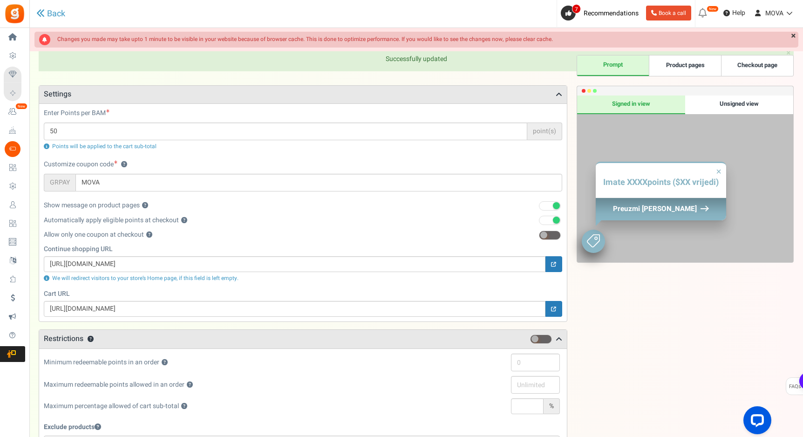
scroll to position [271, 0]
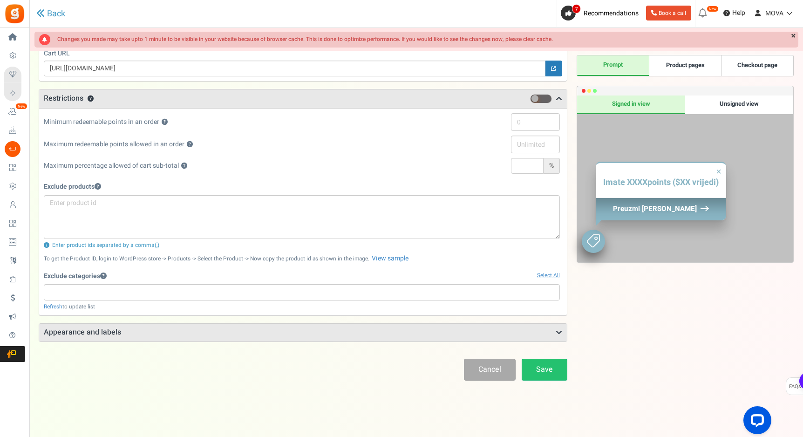
click at [165, 292] on input "search" at bounding box center [302, 292] width 510 height 10
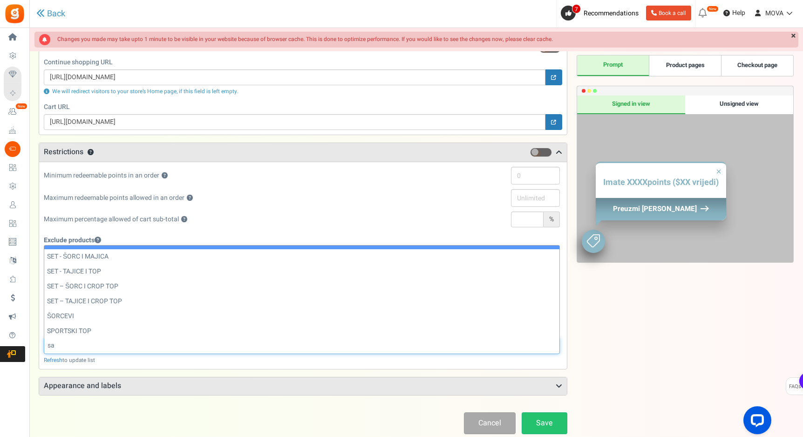
scroll to position [0, 0]
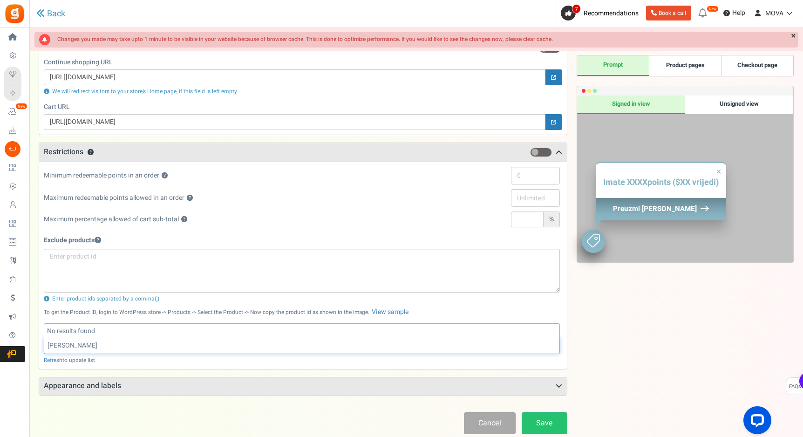
type input "sale"
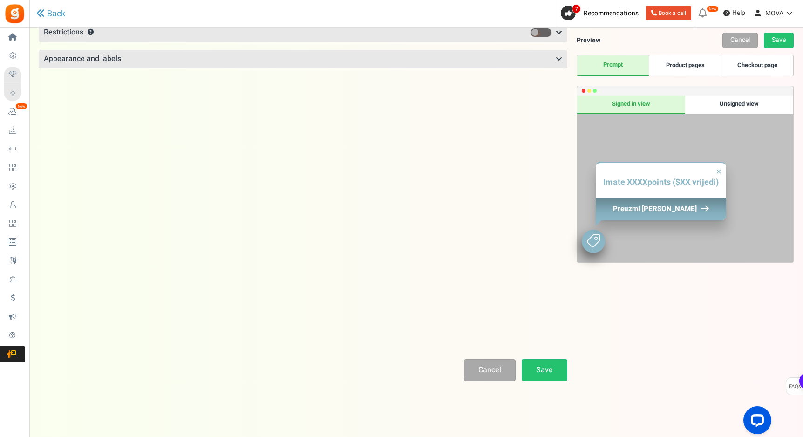
click at [111, 61] on h3 "Appearance and labels" at bounding box center [302, 59] width 527 height 18
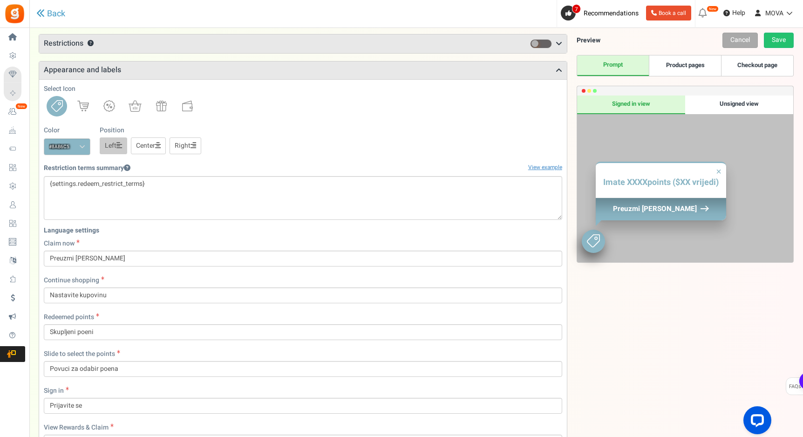
scroll to position [54, 0]
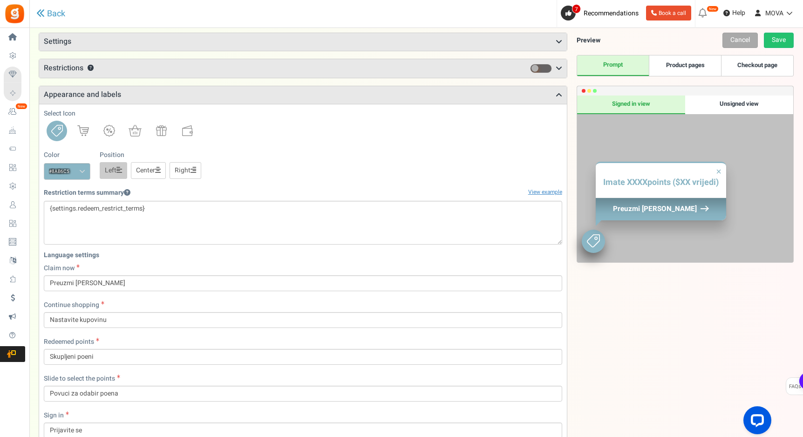
click at [157, 81] on div "Points mode Recommended Selecting this may reduce participation Allow customers…" at bounding box center [303, 336] width 528 height 606
click at [157, 70] on h3 "Restrictions ?" at bounding box center [302, 68] width 527 height 19
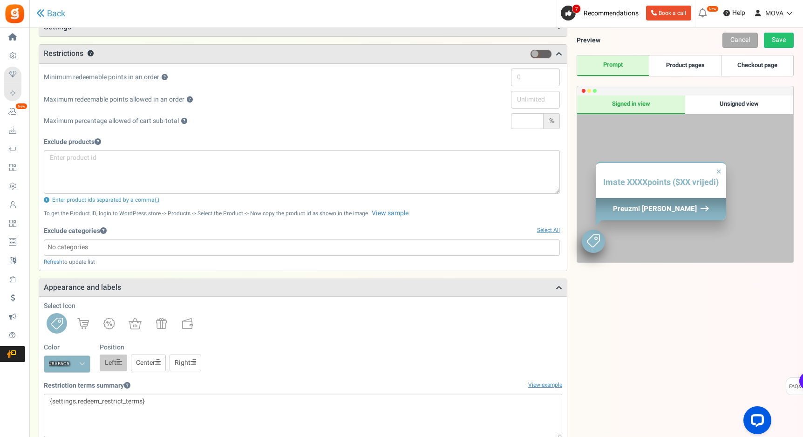
scroll to position [71, 0]
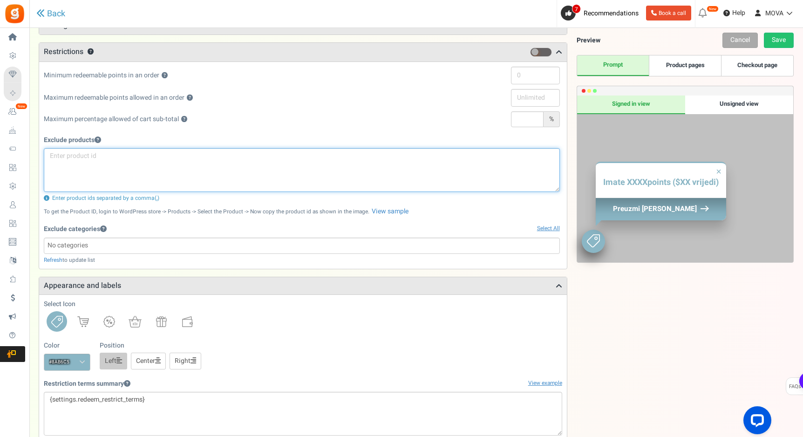
click at [156, 165] on textarea at bounding box center [302, 170] width 516 height 44
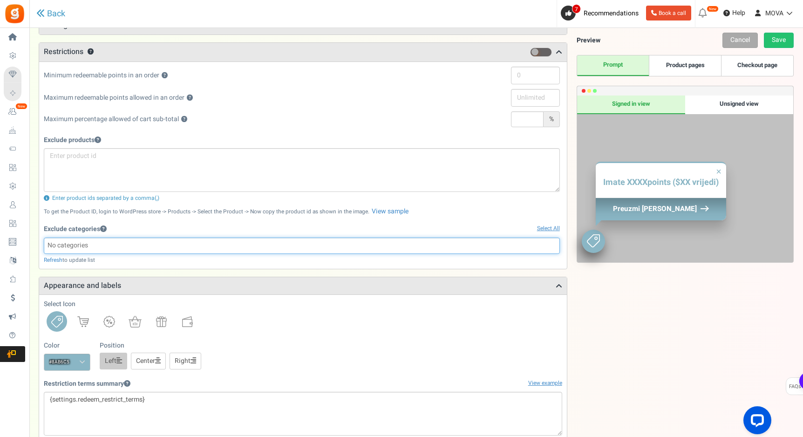
click at [142, 254] on span at bounding box center [302, 245] width 516 height 16
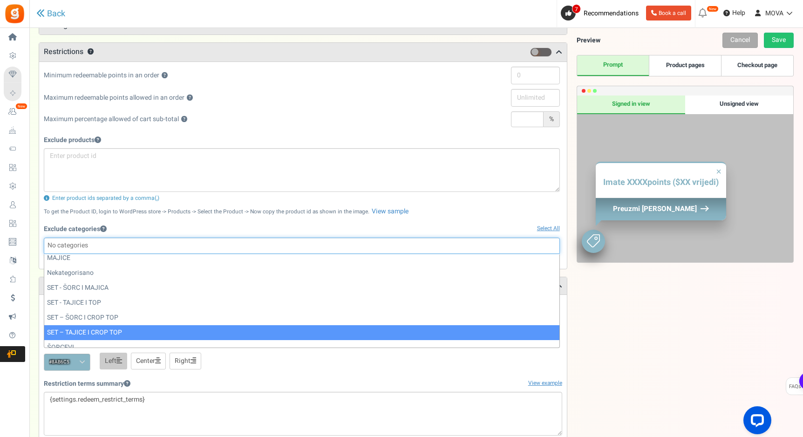
scroll to position [0, 0]
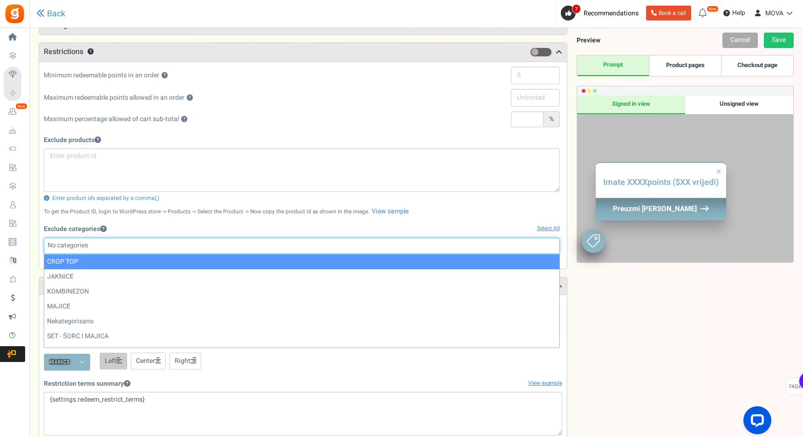
click at [169, 245] on input "search" at bounding box center [302, 245] width 510 height 10
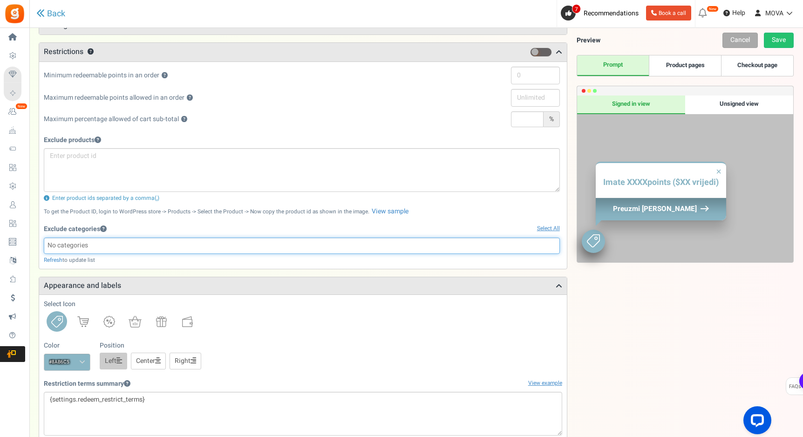
select select
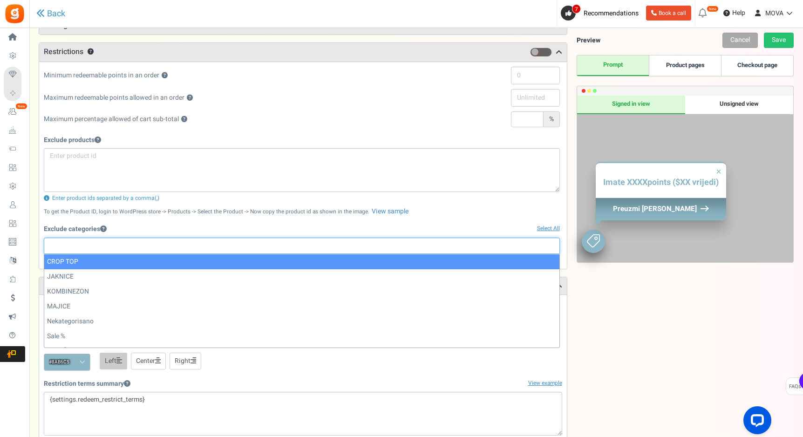
click at [473, 212] on p "To get the Product ID, login to WordPress store -> Products -> Select the Produ…" at bounding box center [302, 211] width 516 height 9
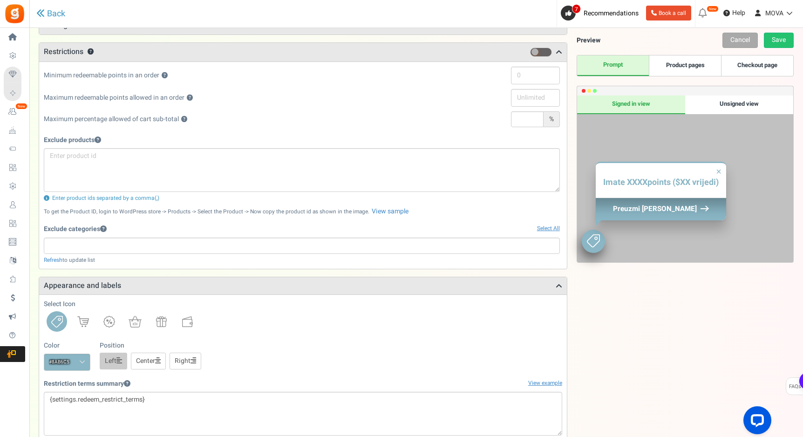
click at [449, 203] on div "Exclude products Enter product ids separated by a comma(,) To get the Product I…" at bounding box center [302, 198] width 516 height 132
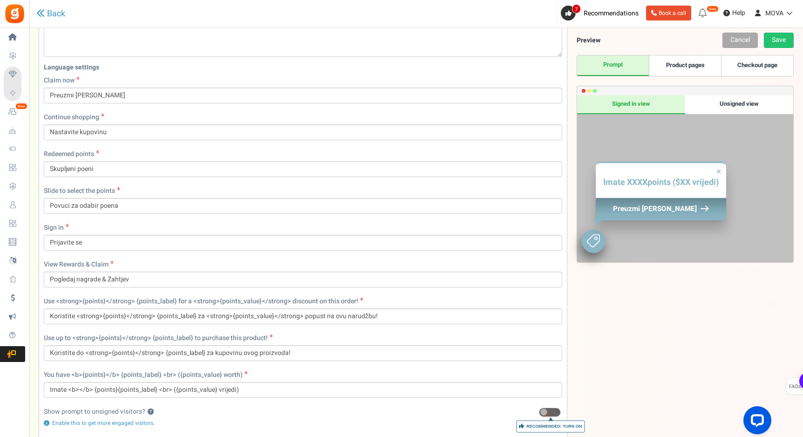
scroll to position [450, 0]
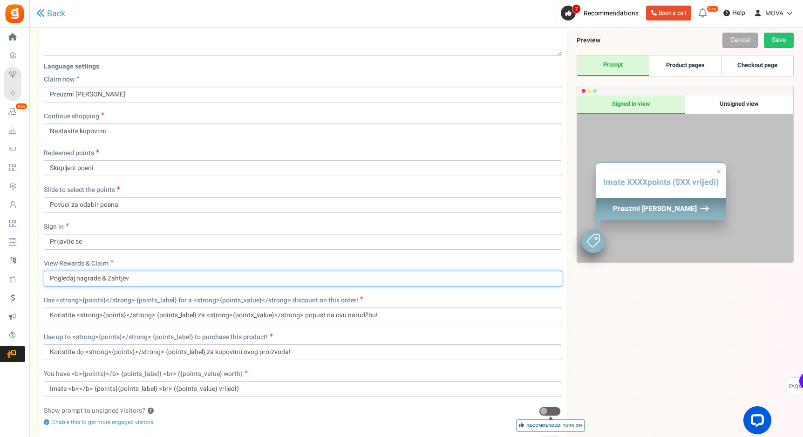
click at [143, 279] on input "Pogledaj nagrade & Zahtjev" at bounding box center [303, 278] width 518 height 16
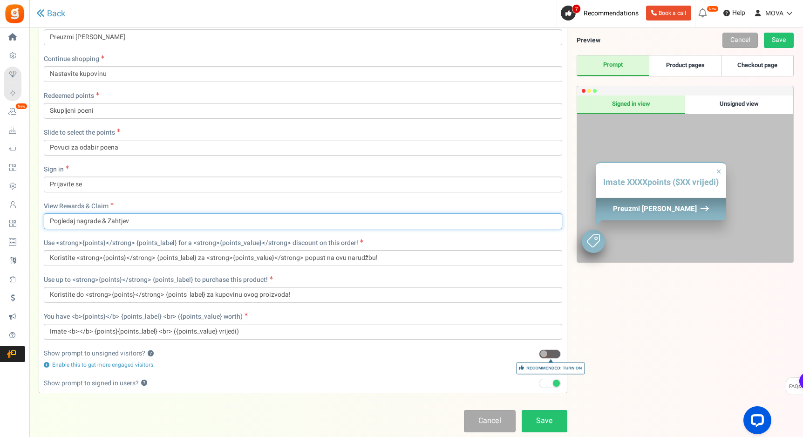
scroll to position [511, 0]
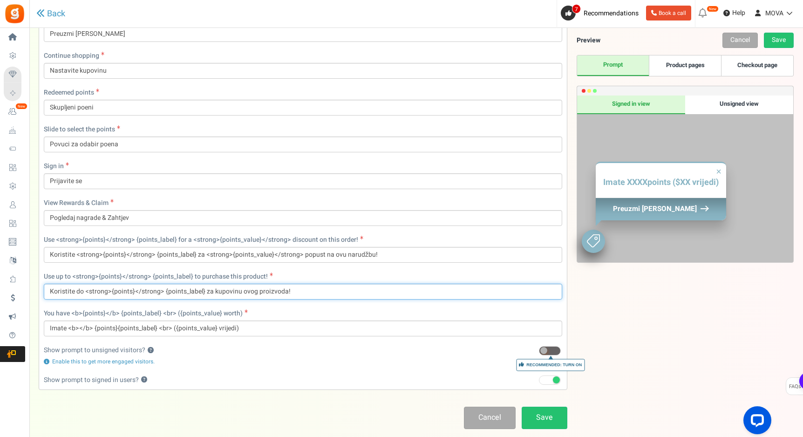
click at [231, 292] on input "Koristite do <strong>{points}</strong> {points_label} za kupovinu ovog proizvod…" at bounding box center [303, 292] width 518 height 16
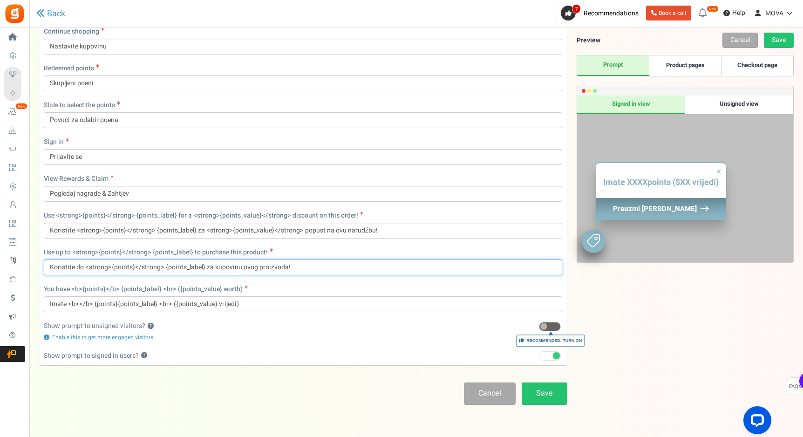
scroll to position [544, 0]
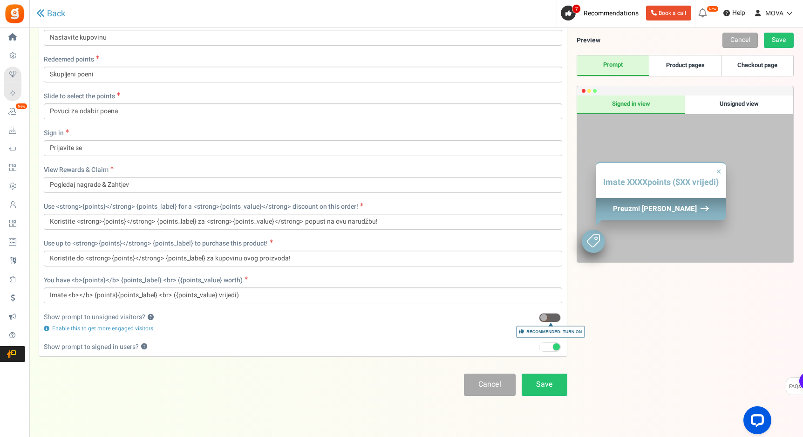
click at [547, 319] on span at bounding box center [550, 317] width 22 height 9
click at [539, 319] on input "Recommended: Turn On" at bounding box center [539, 318] width 0 height 6
click at [538, 393] on link "Save" at bounding box center [544, 384] width 46 height 22
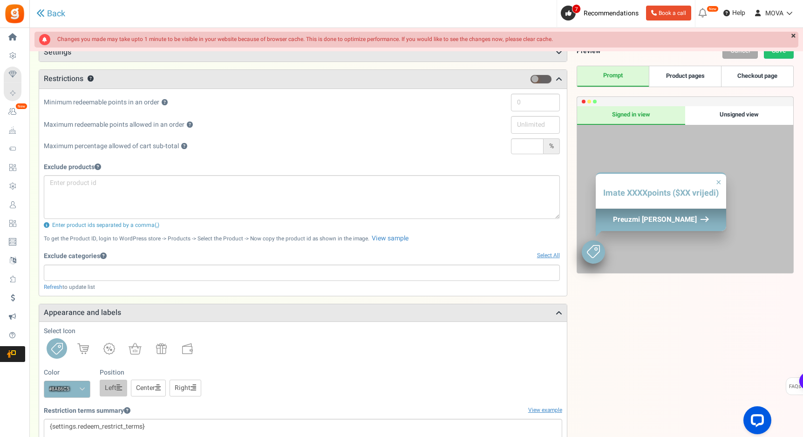
scroll to position [0, 0]
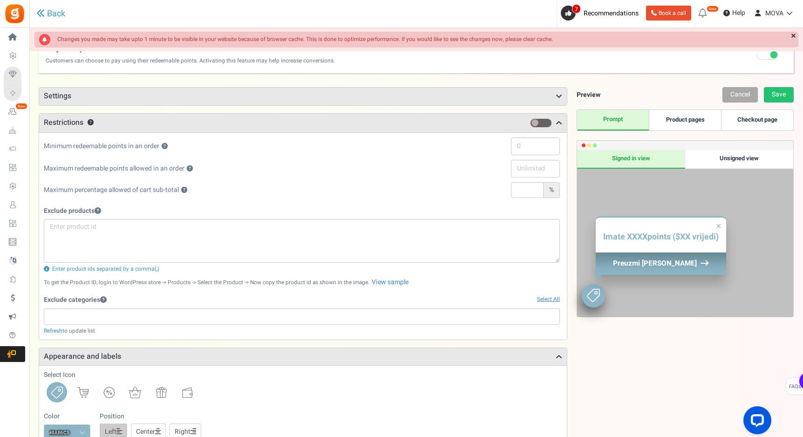
click at [680, 127] on link "Product pages" at bounding box center [684, 120] width 72 height 20
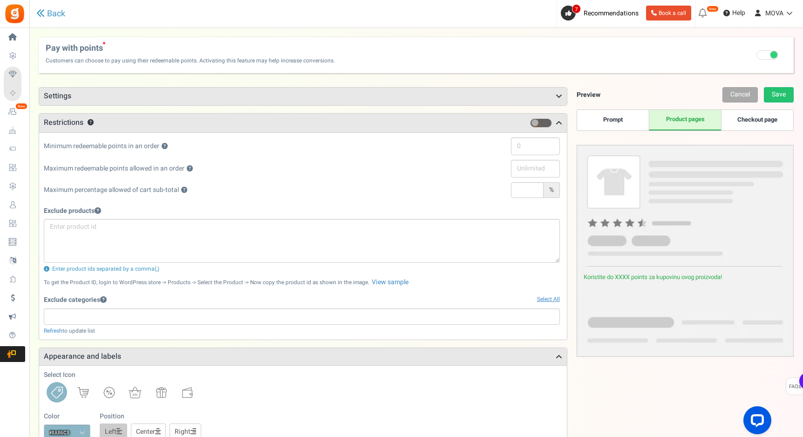
click at [740, 122] on link "Checkout page" at bounding box center [757, 120] width 72 height 20
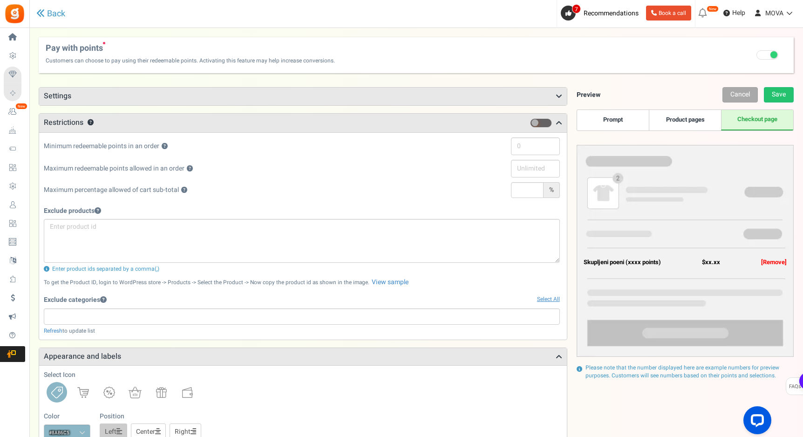
click at [687, 116] on link "Product pages" at bounding box center [684, 120] width 72 height 20
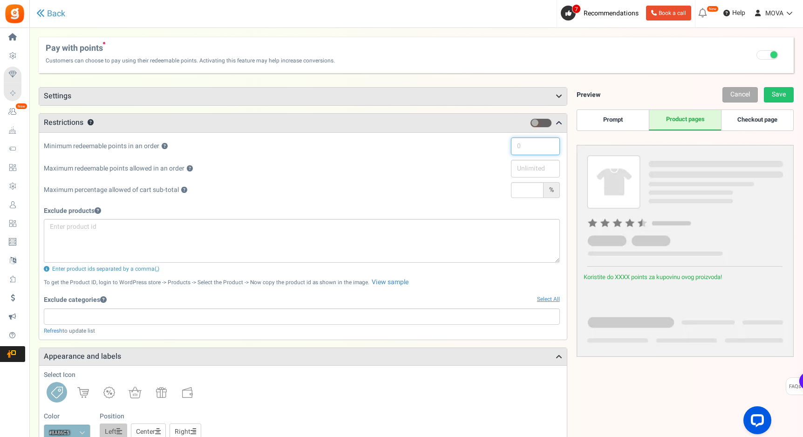
click at [539, 144] on input "text" at bounding box center [535, 146] width 49 height 18
type input "5"
click at [438, 191] on div "Maximum percentage allowed of cart sub-total ? %" at bounding box center [302, 192] width 516 height 20
drag, startPoint x: 520, startPoint y: 146, endPoint x: 509, endPoint y: 147, distance: 11.7
click at [515, 146] on input "3000" at bounding box center [535, 146] width 49 height 18
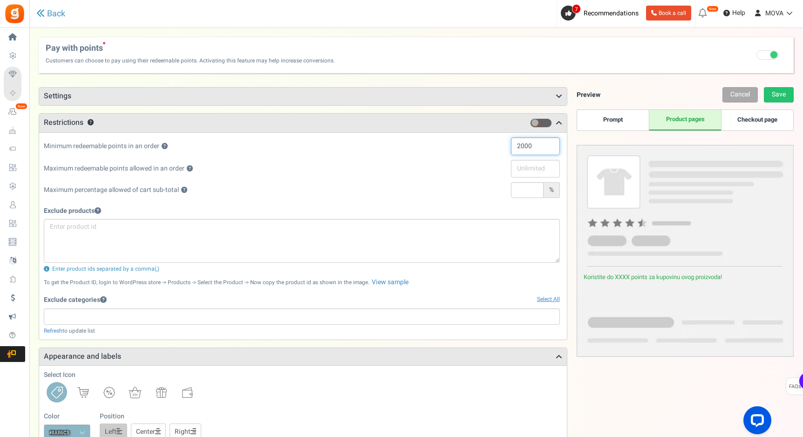
type input "2000"
click at [444, 201] on div "Maximum percentage allowed of cart sub-total ? %" at bounding box center [302, 192] width 516 height 20
click at [766, 91] on link "Save" at bounding box center [778, 94] width 30 height 15
